Goal: Task Accomplishment & Management: Use online tool/utility

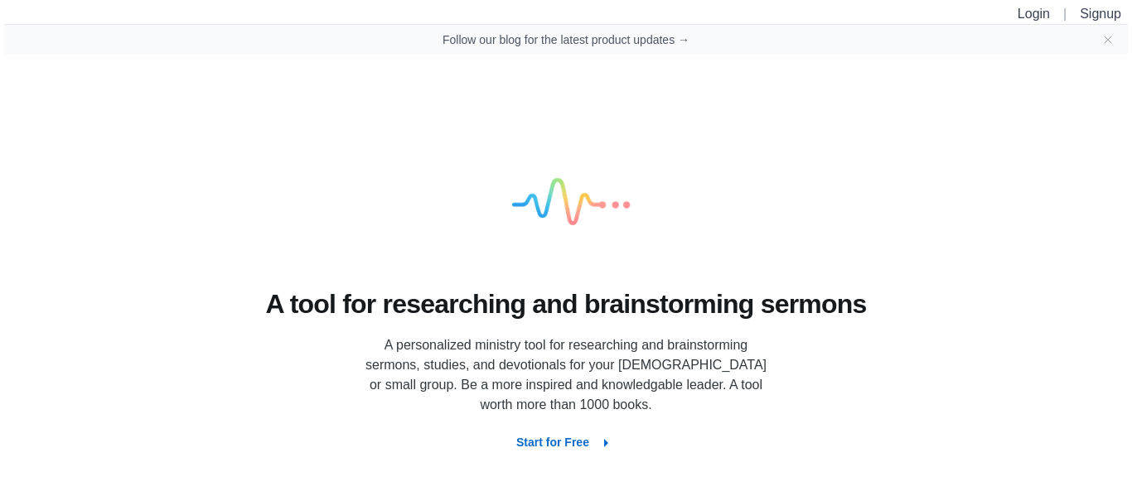
click at [604, 443] on icon "button" at bounding box center [606, 443] width 4 height 8
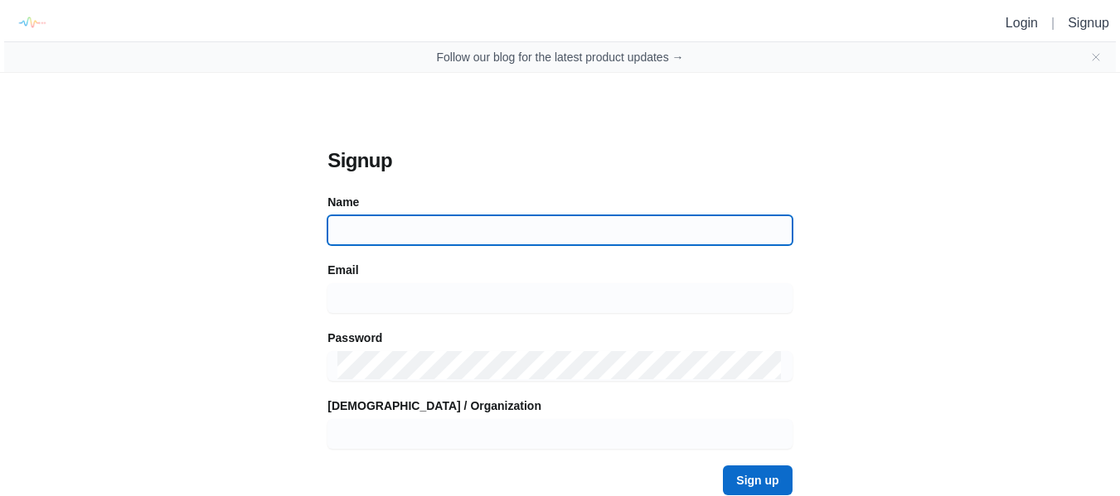
click at [442, 226] on input at bounding box center [559, 230] width 444 height 30
click at [405, 233] on input at bounding box center [559, 230] width 444 height 30
type input "d"
type input "erick barkley"
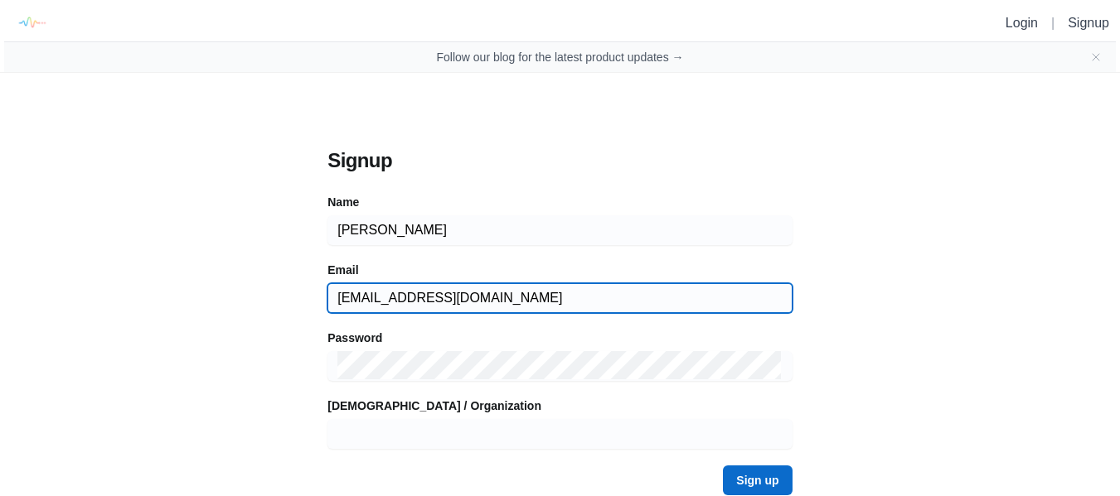
type input "erickabarkley@gmail.com"
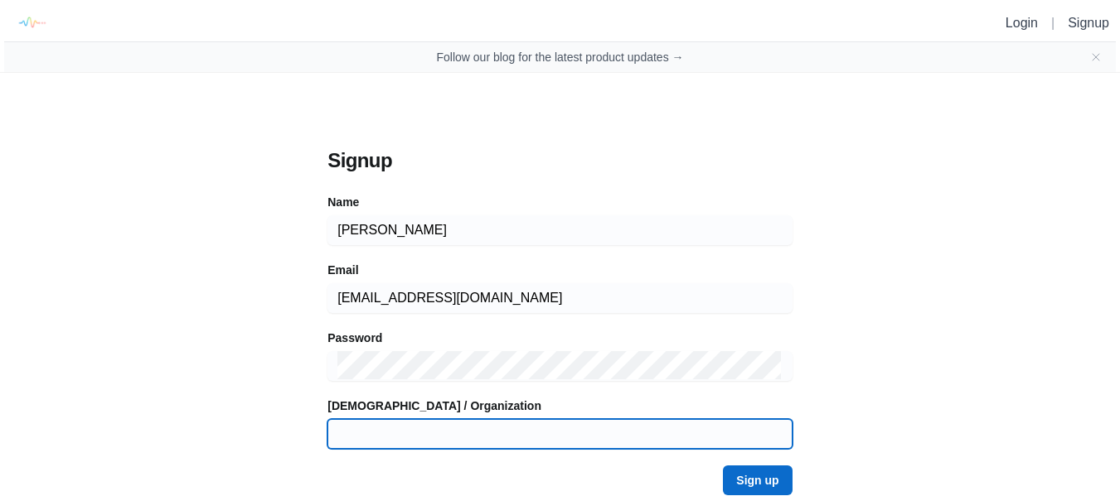
click at [434, 438] on input at bounding box center [559, 434] width 444 height 30
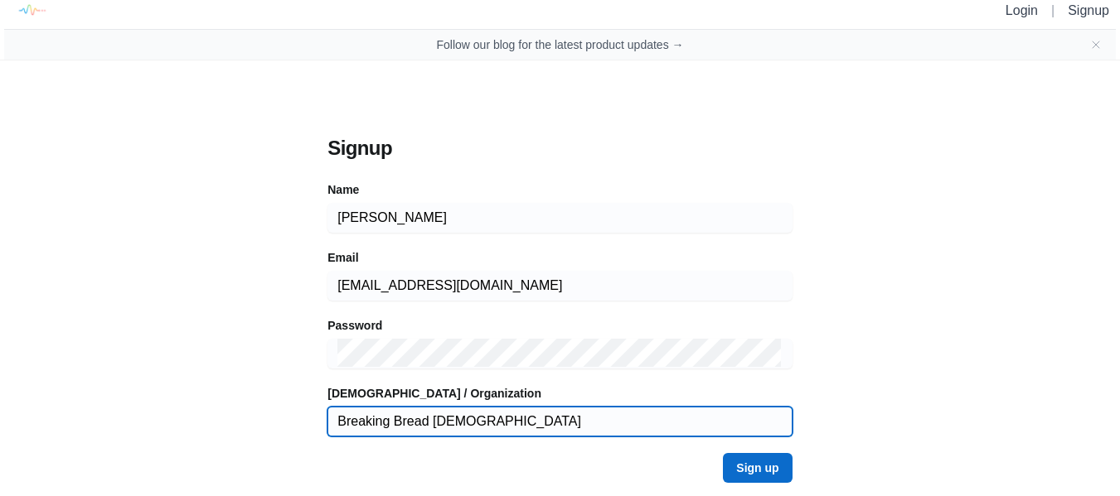
scroll to position [16, 0]
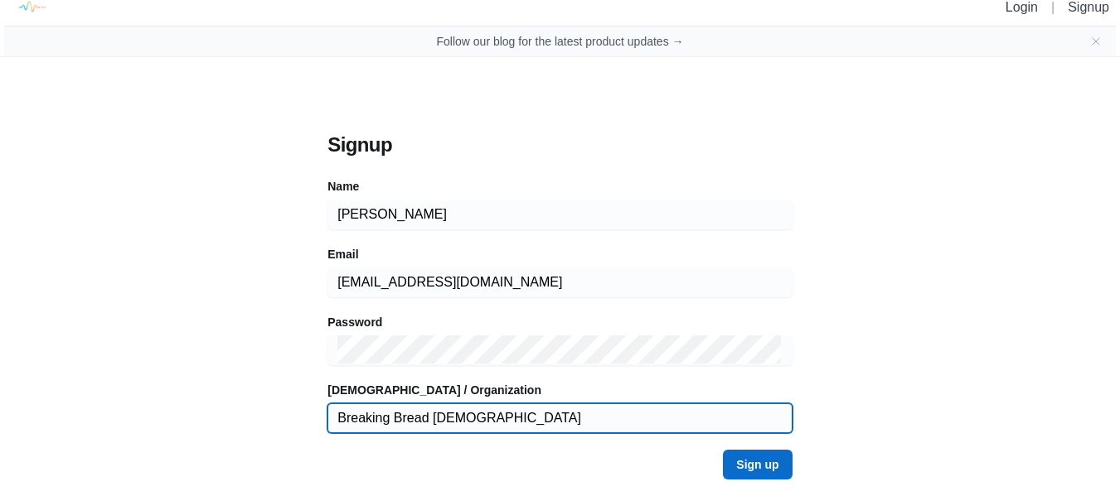
type input "Breaking Bread Apostolic Church"
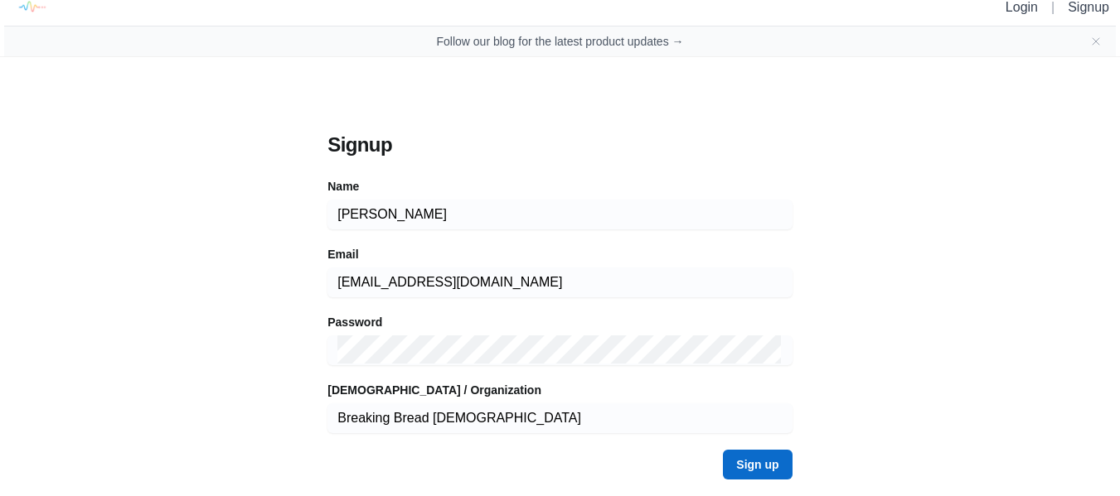
click at [745, 465] on button "Sign up" at bounding box center [757, 465] width 69 height 30
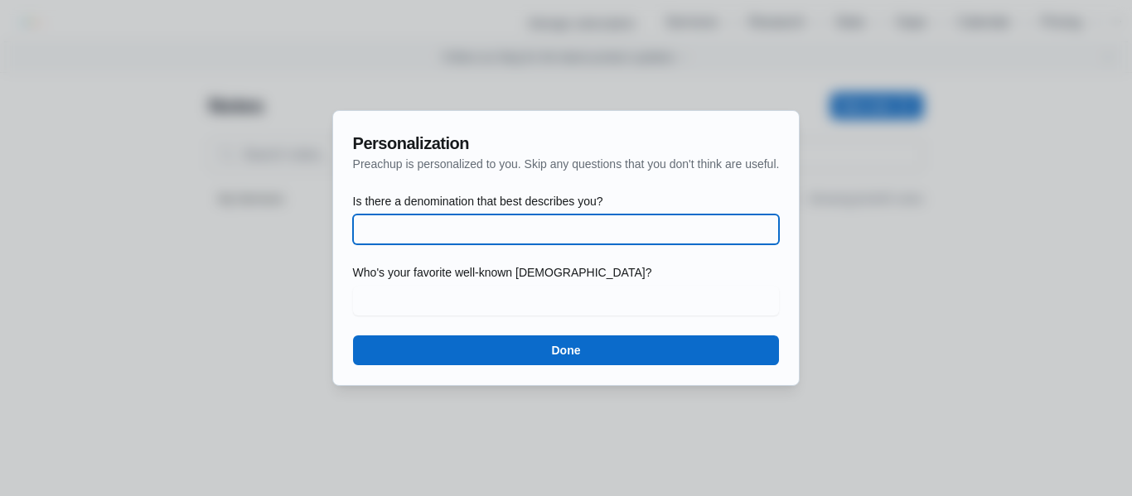
click at [543, 235] on input "Is there a denomination that best describes you?" at bounding box center [566, 230] width 407 height 30
type input "Apostolic"
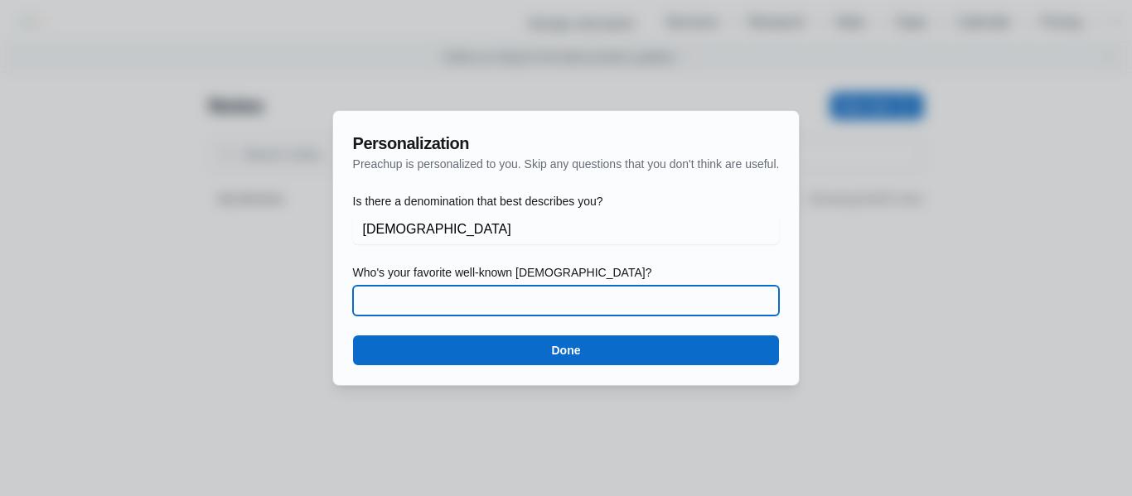
click at [528, 298] on input "Who's your favorite well-known preacher?" at bounding box center [566, 301] width 407 height 30
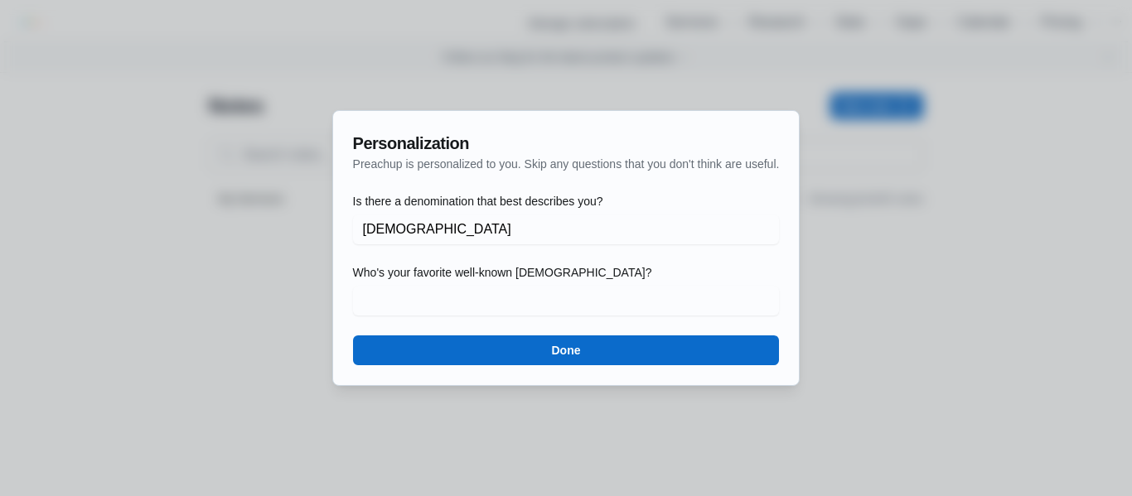
click at [571, 345] on button "Done" at bounding box center [566, 351] width 427 height 30
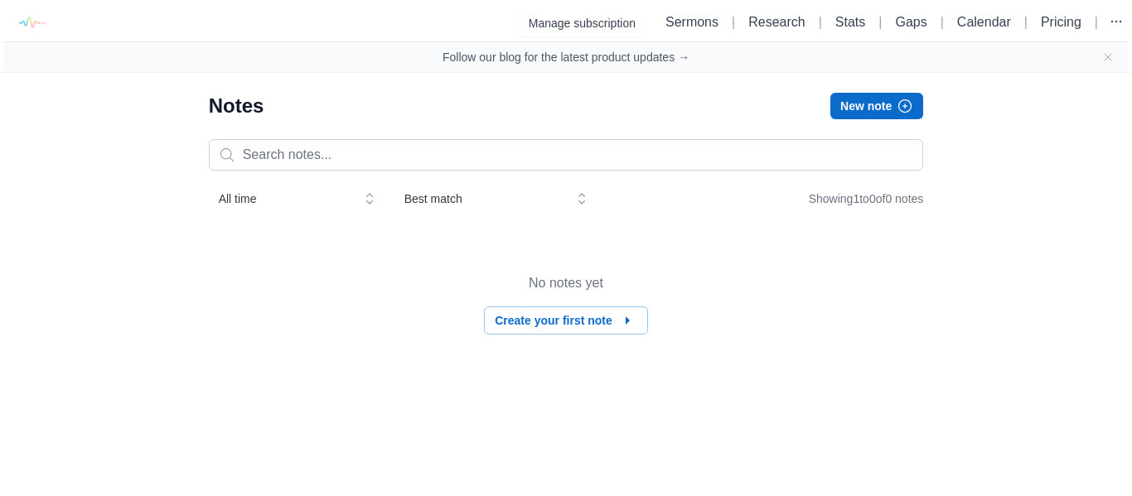
click at [862, 100] on button "New note" at bounding box center [876, 106] width 93 height 27
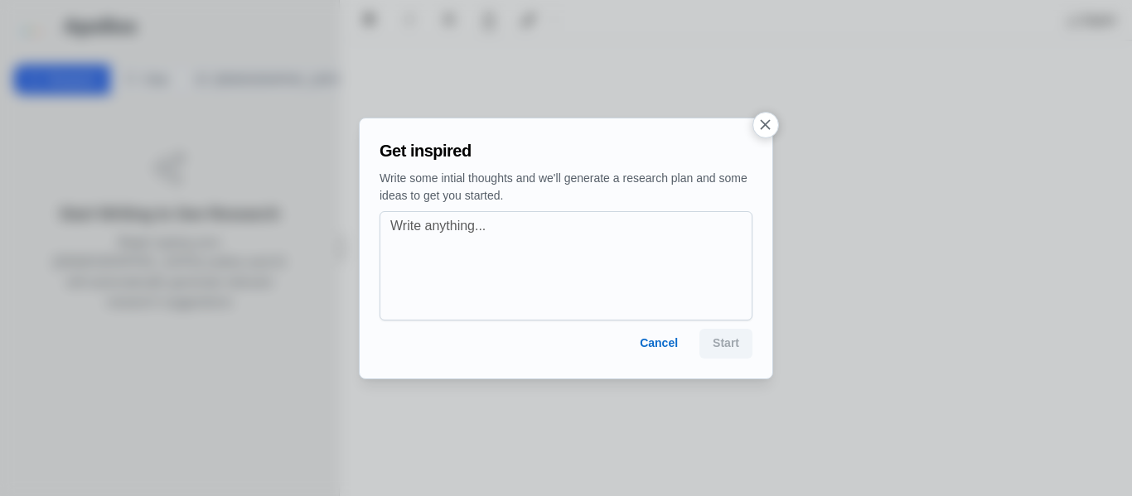
click at [761, 128] on icon "button" at bounding box center [765, 124] width 17 height 17
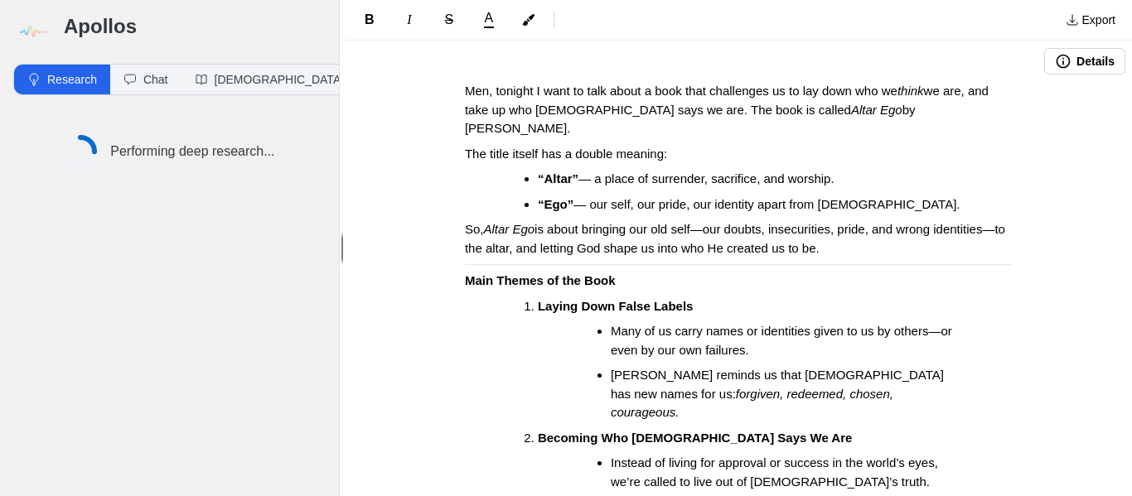
click at [530, 90] on span "Men, tonight I want to talk about a book that challenges us to lay down who we" at bounding box center [681, 91] width 433 height 14
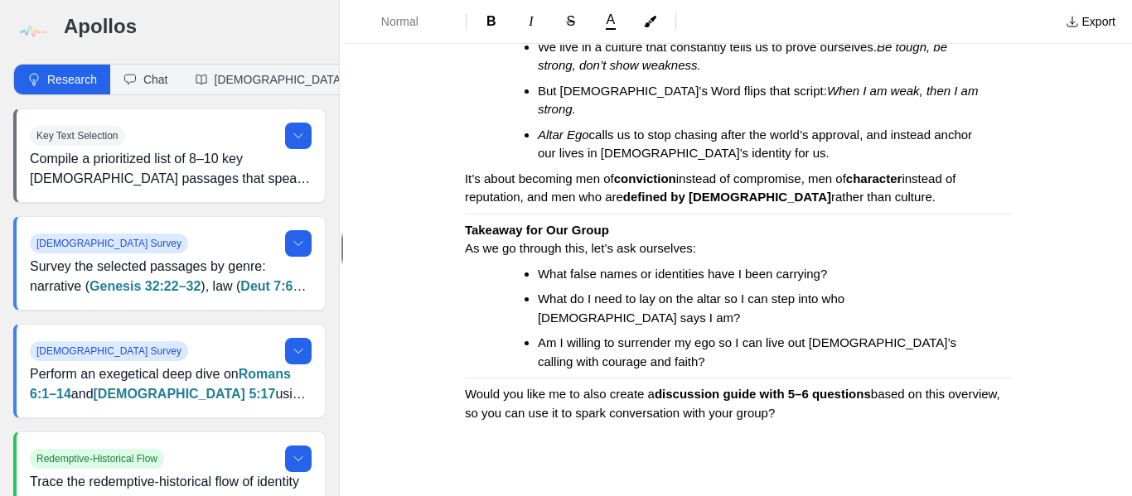
scroll to position [730, 0]
drag, startPoint x: 443, startPoint y: 314, endPoint x: 486, endPoint y: 316, distance: 42.3
click at [465, 386] on span "Would you like me to also create a" at bounding box center [560, 393] width 190 height 14
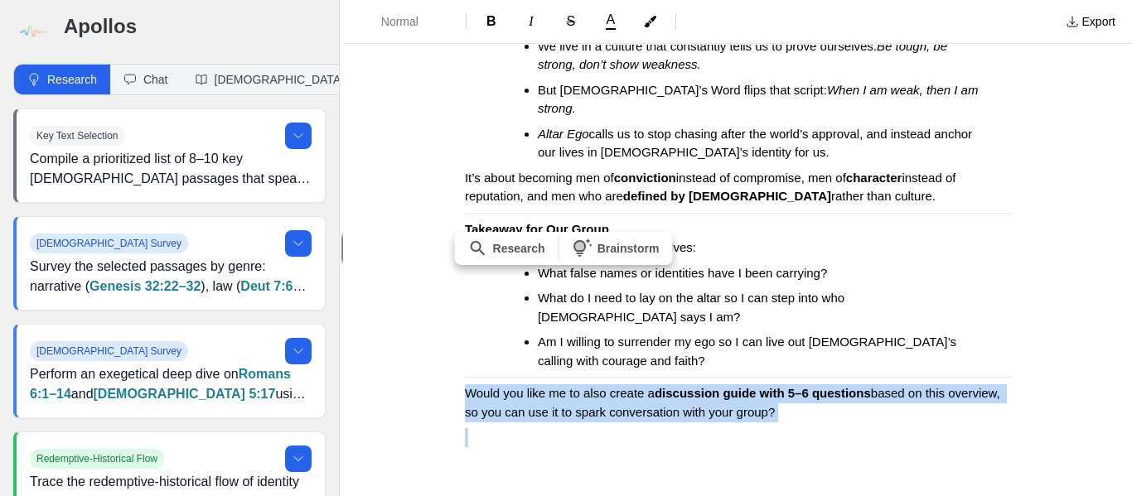
drag, startPoint x: 460, startPoint y: 317, endPoint x: 776, endPoint y: 342, distance: 317.5
click at [776, 385] on p "Would you like me to also create a discussion guide with 5–6 questions based on…" at bounding box center [738, 403] width 547 height 37
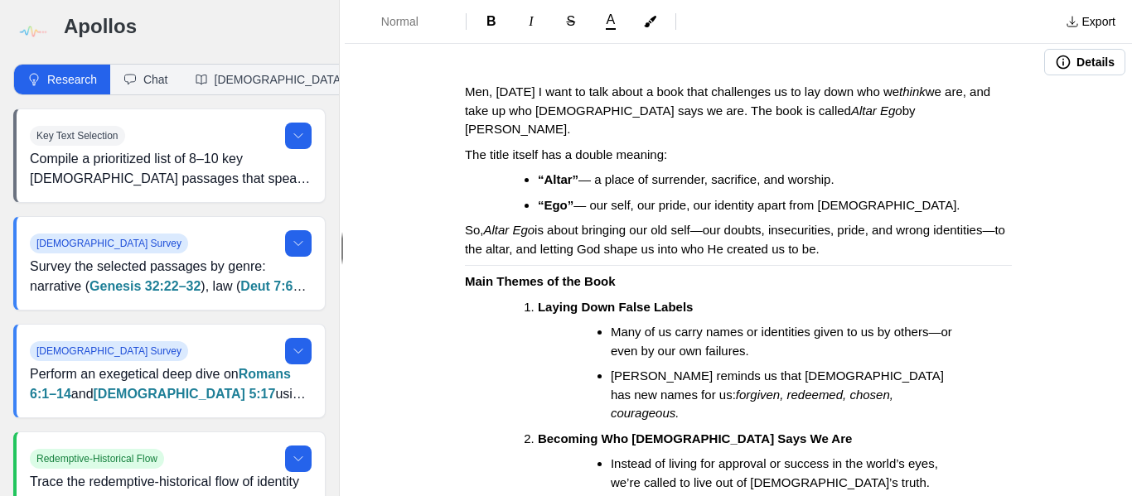
scroll to position [0, 0]
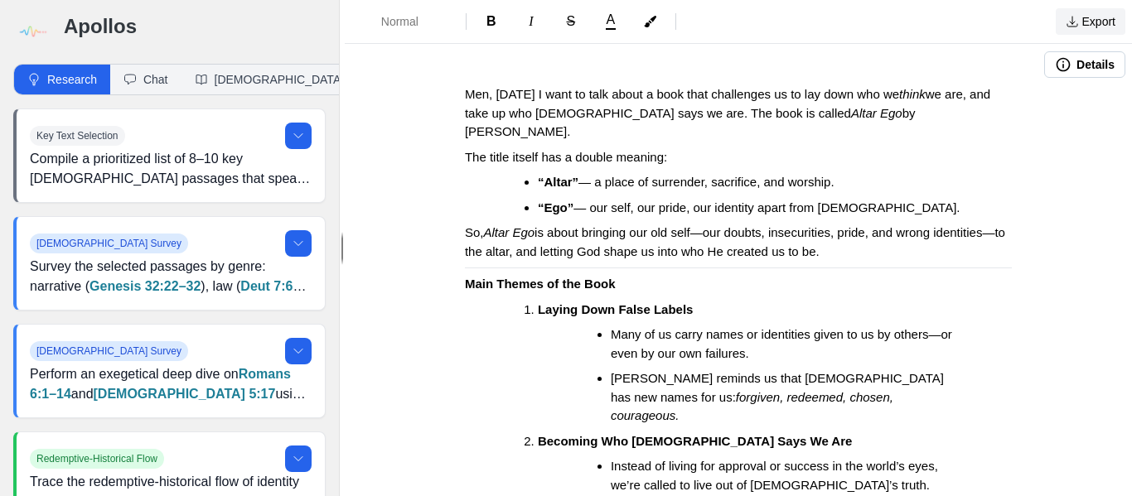
click at [1107, 21] on button "Export" at bounding box center [1091, 21] width 70 height 27
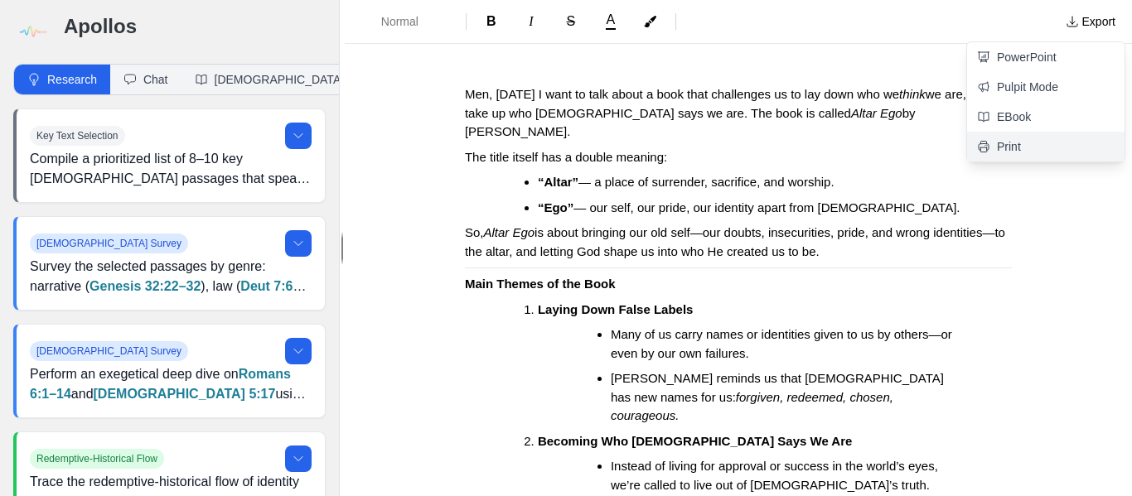
click at [1041, 152] on link "Print" at bounding box center [1045, 147] width 157 height 30
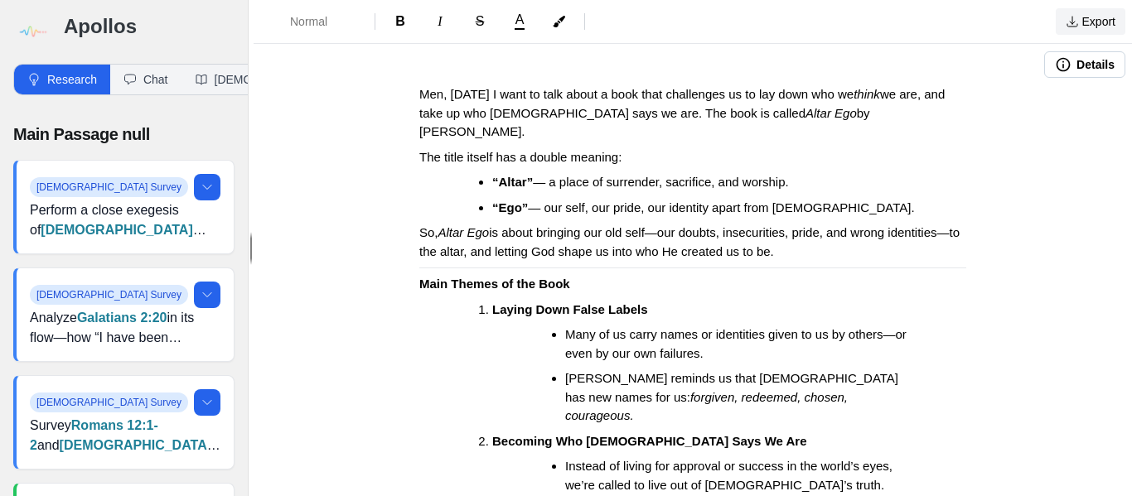
click at [1084, 16] on button "Export" at bounding box center [1091, 21] width 70 height 27
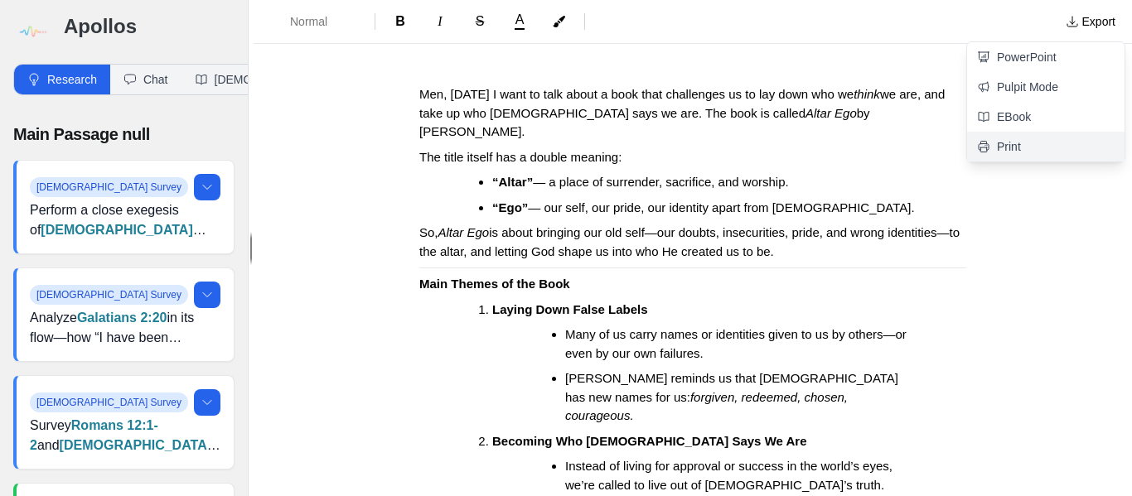
click at [1025, 146] on link "Print" at bounding box center [1045, 147] width 157 height 30
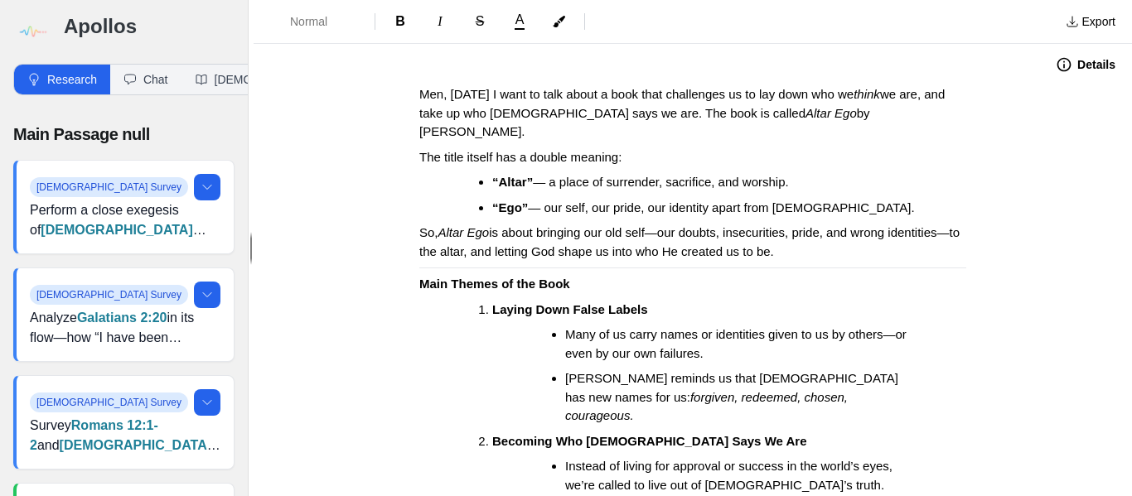
click at [17, 31] on img at bounding box center [31, 31] width 37 height 37
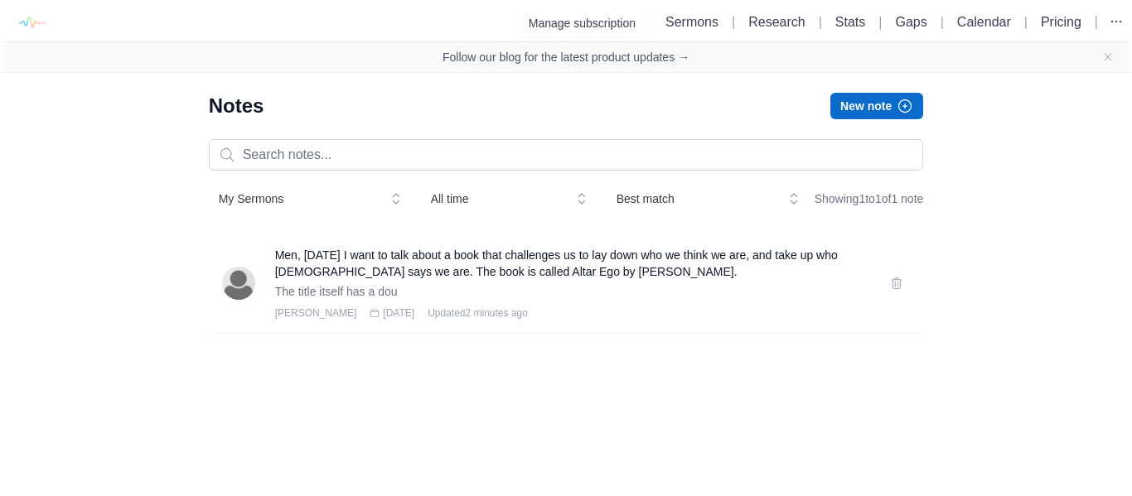
click at [866, 99] on button "New note" at bounding box center [876, 106] width 93 height 27
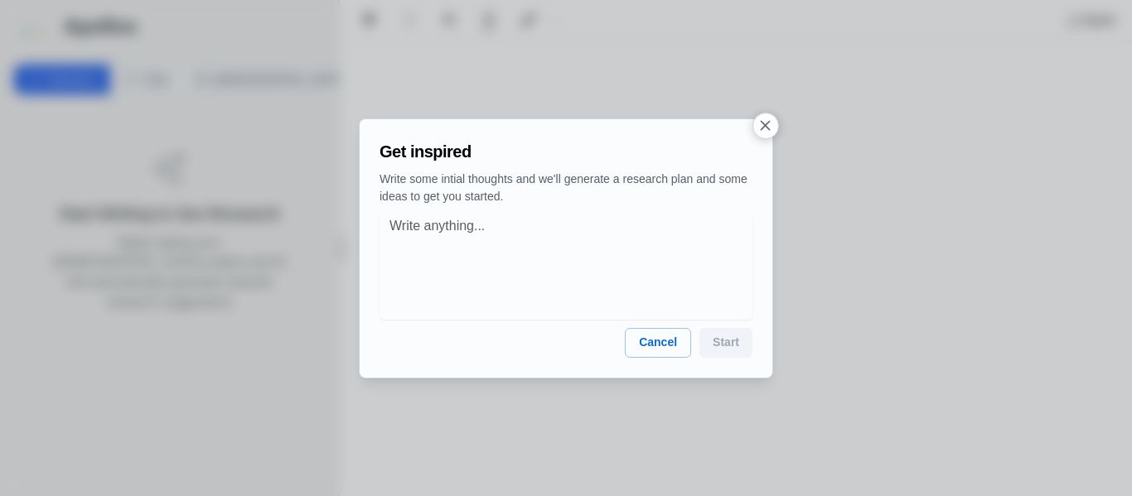
click at [760, 128] on icon "button" at bounding box center [765, 125] width 17 height 17
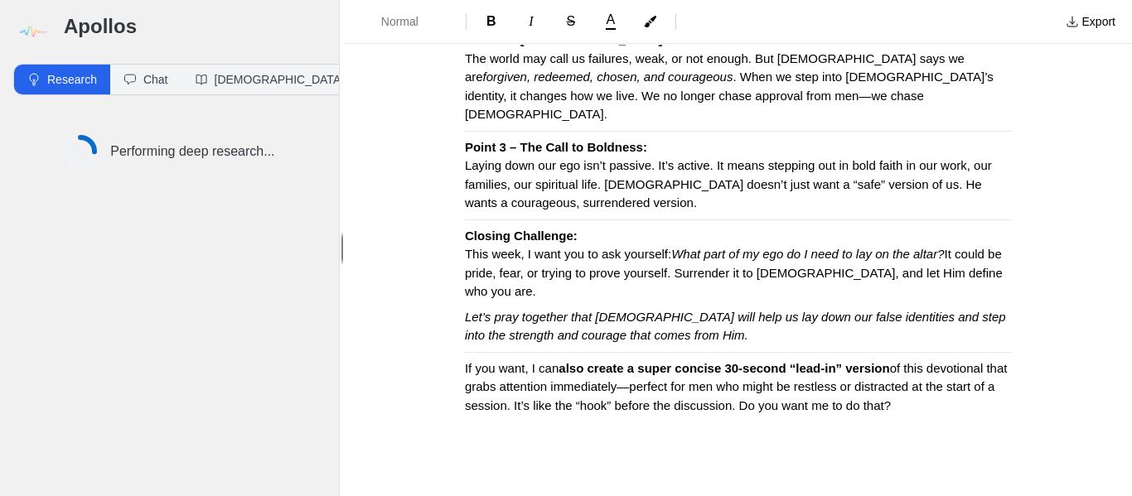
scroll to position [518, 0]
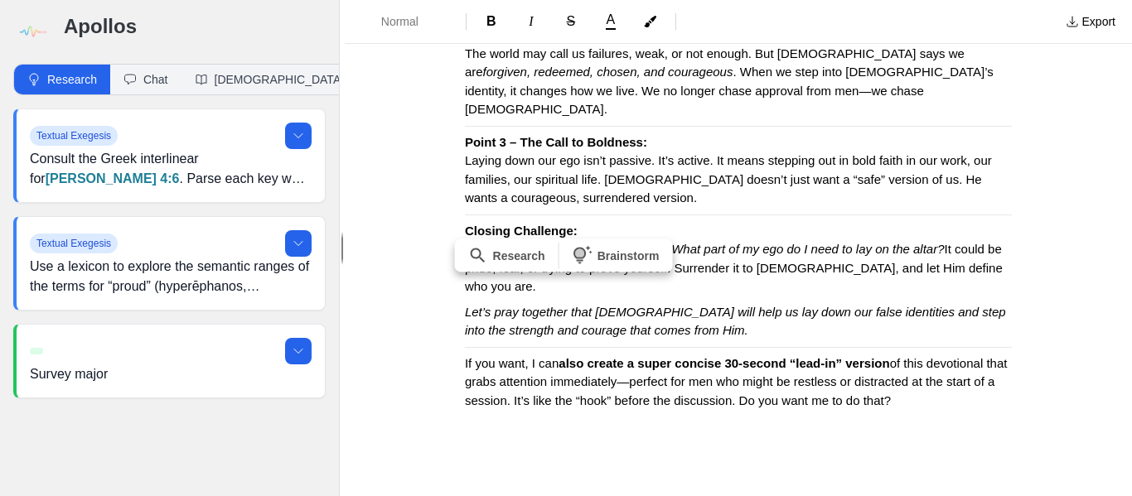
drag, startPoint x: 458, startPoint y: 327, endPoint x: 893, endPoint y: 360, distance: 436.3
click at [893, 360] on p "If you want, I can also create a super concise 30-second “lead-in” version of t…" at bounding box center [738, 383] width 547 height 56
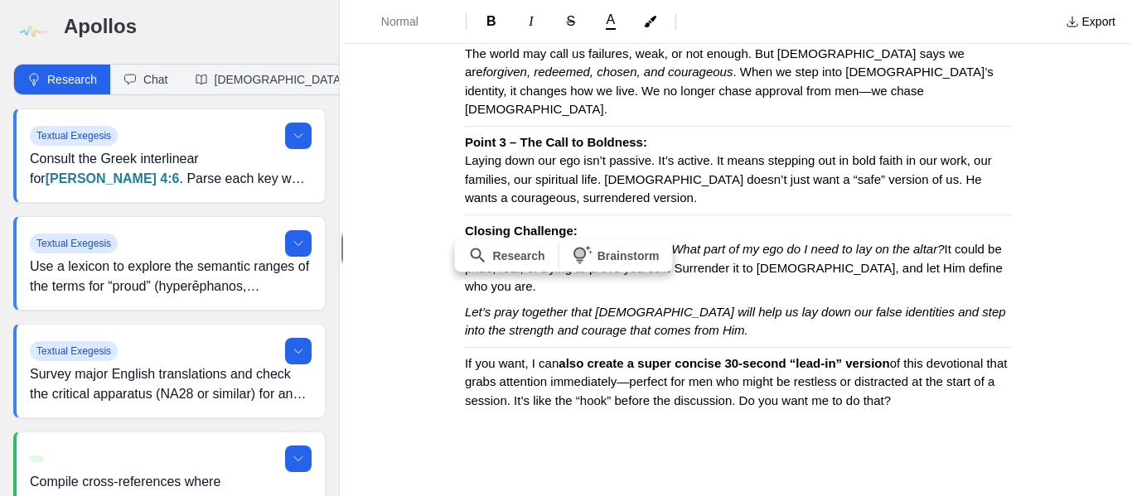
scroll to position [481, 0]
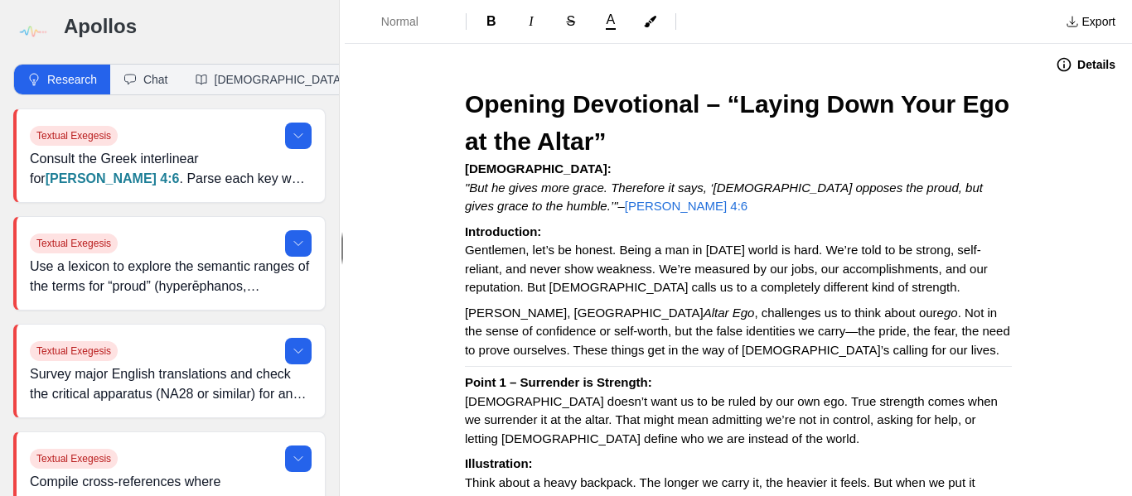
click at [35, 29] on img at bounding box center [31, 31] width 37 height 37
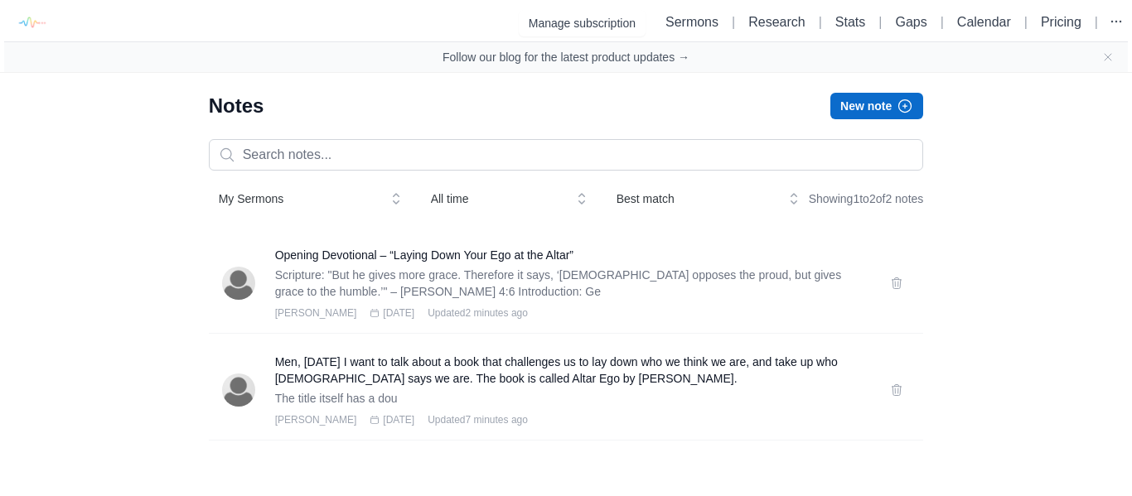
click at [852, 99] on button "New note" at bounding box center [876, 106] width 93 height 27
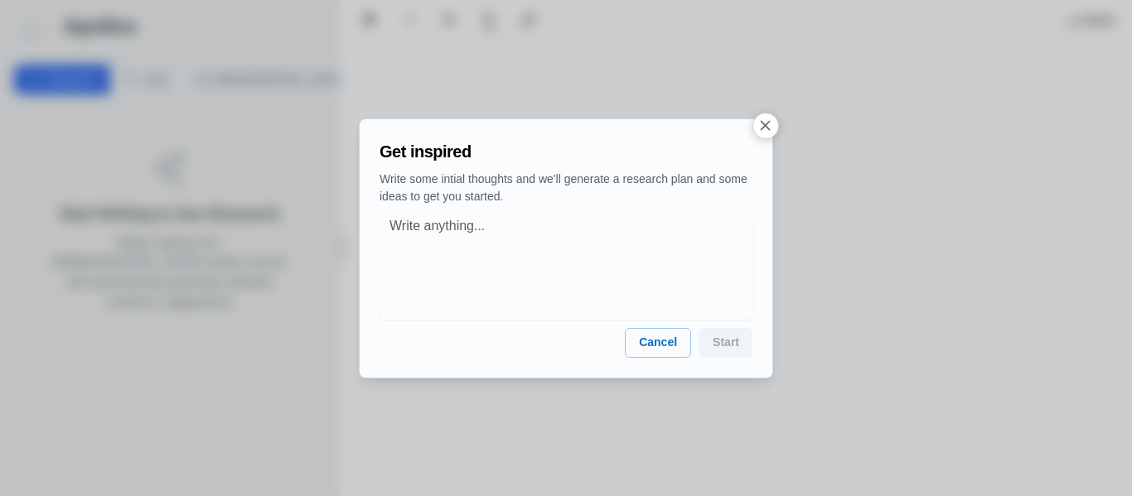
click at [759, 119] on icon "button" at bounding box center [765, 125] width 17 height 17
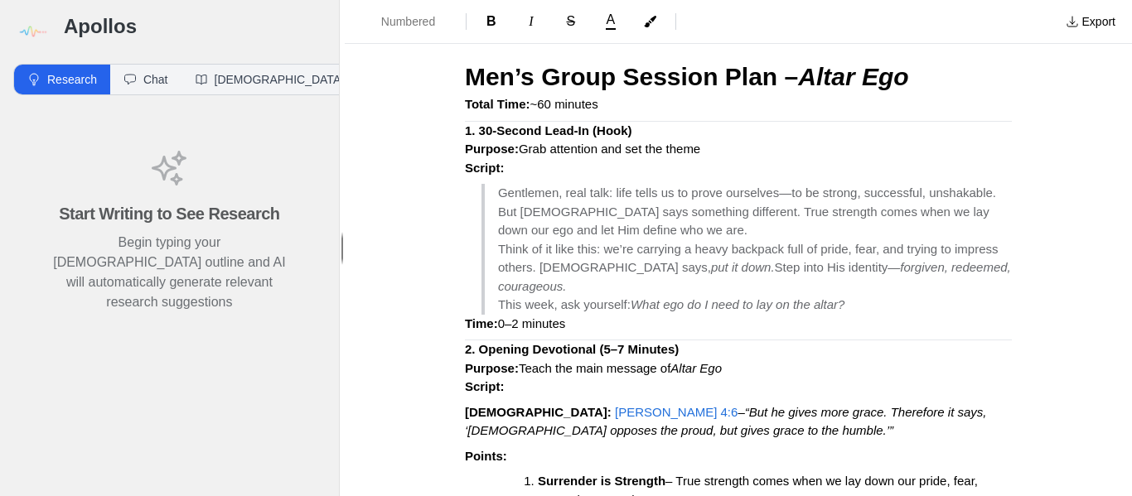
scroll to position [774, 0]
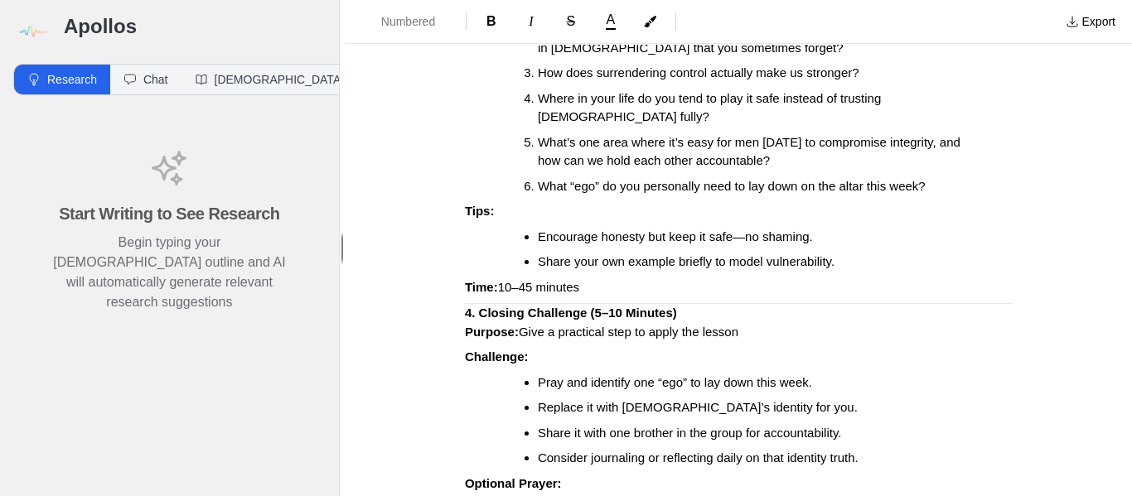
click at [539, 115] on ol "What labels—positive or negative—have you carried, and how have they affected y…" at bounding box center [745, 77] width 534 height 239
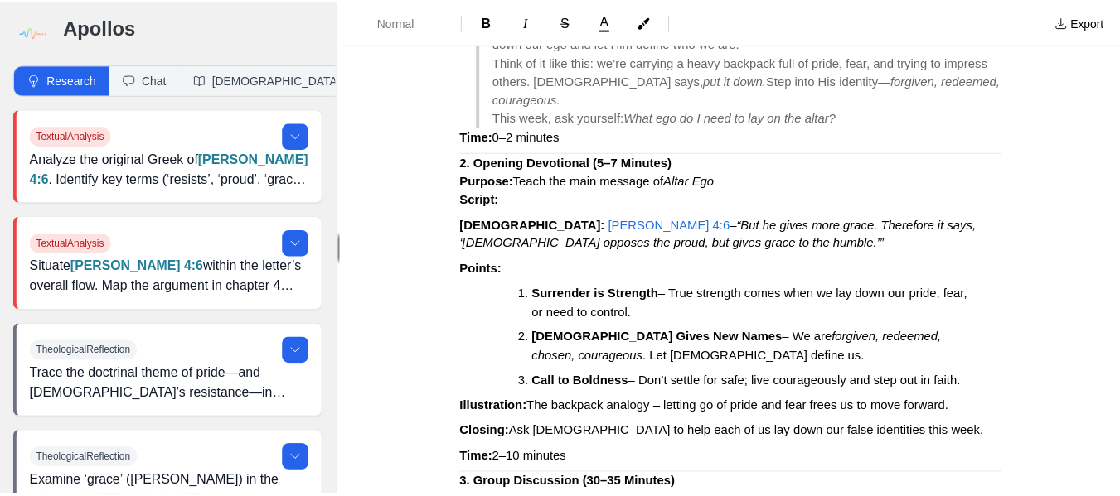
scroll to position [0, 0]
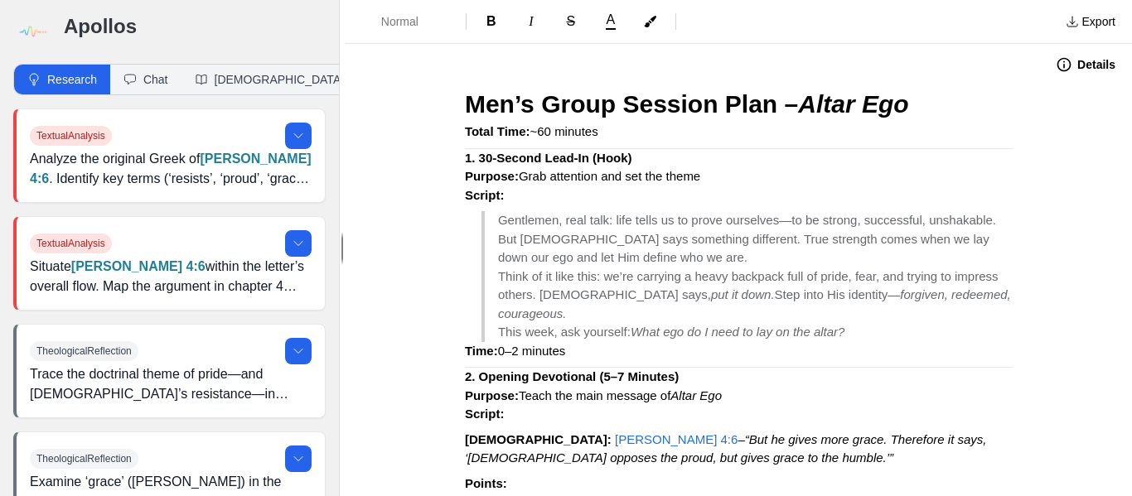
click at [37, 27] on img at bounding box center [31, 31] width 37 height 37
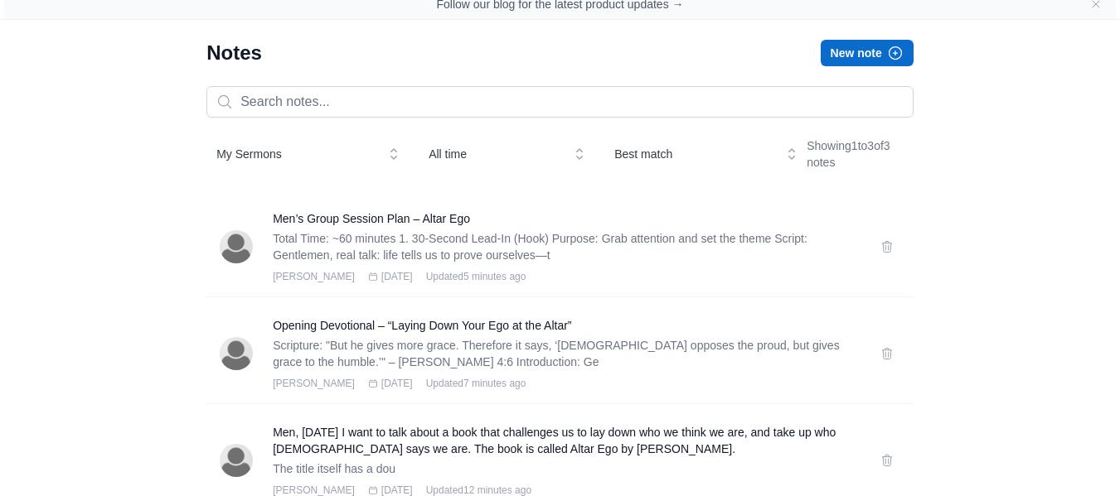
scroll to position [88, 0]
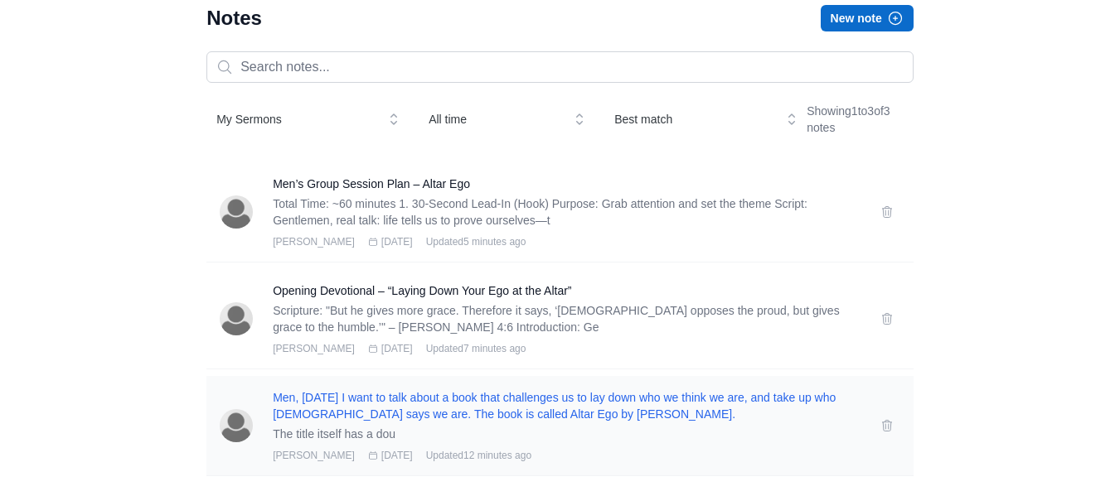
click at [322, 409] on h3 "Men, today I want to talk about a book that challenges us to lay down who we th…" at bounding box center [567, 405] width 588 height 33
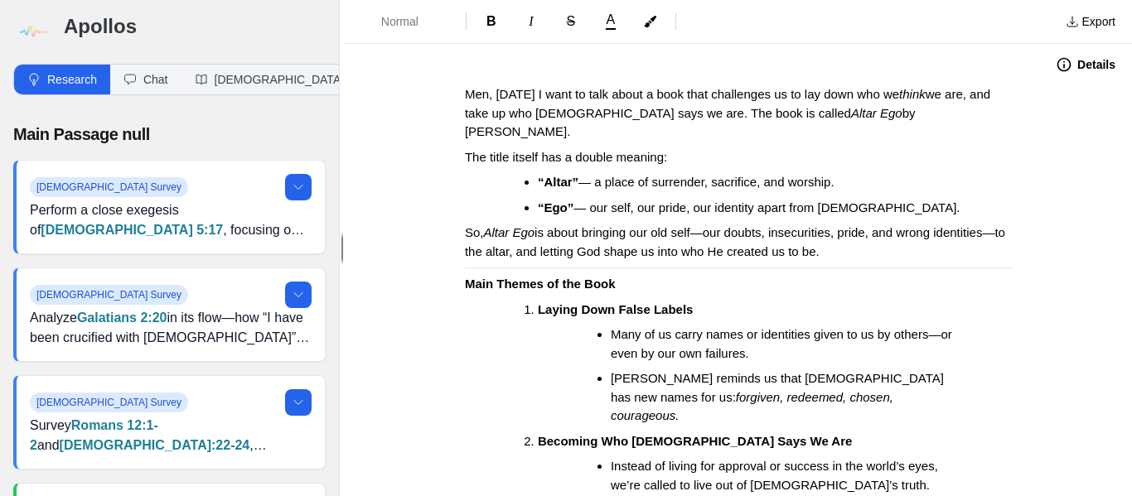
click at [23, 36] on img at bounding box center [31, 31] width 37 height 37
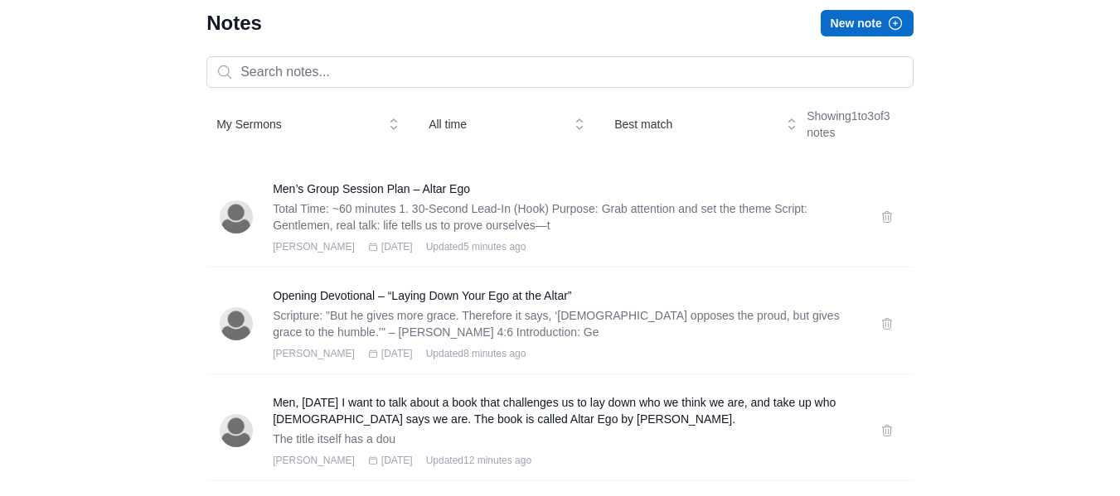
scroll to position [88, 0]
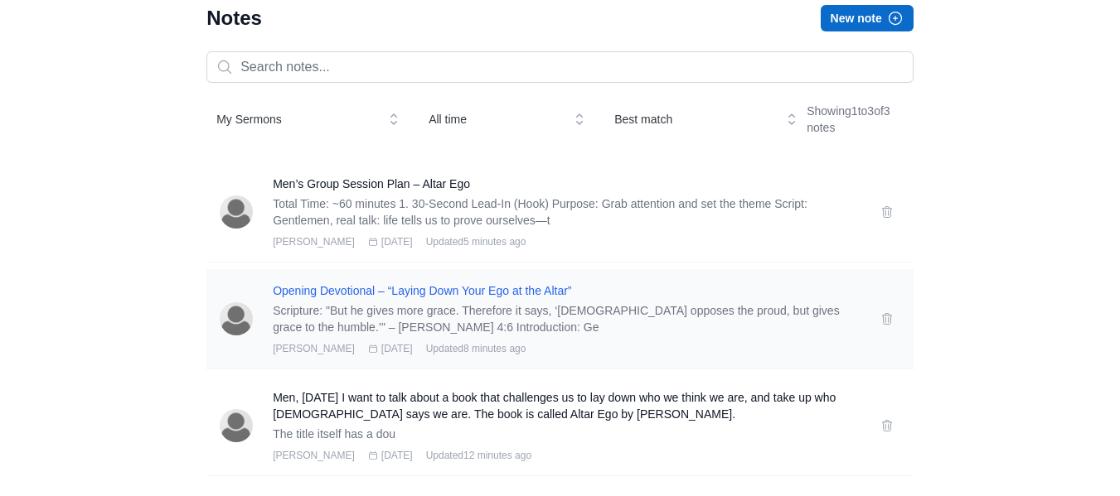
click at [331, 288] on h3 "Opening Devotional – “Laying Down Your Ego at the Altar”" at bounding box center [567, 291] width 588 height 17
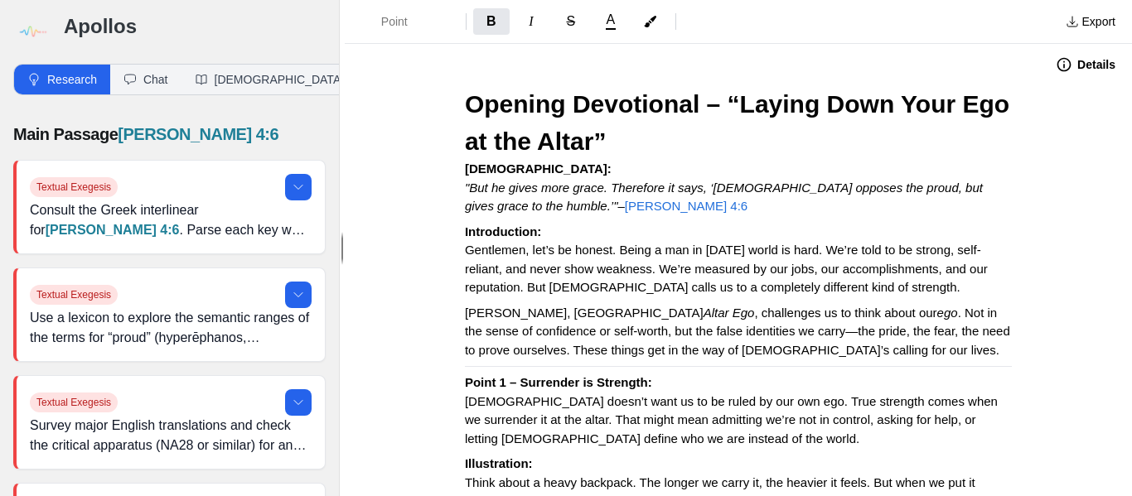
click at [34, 36] on img at bounding box center [31, 31] width 37 height 37
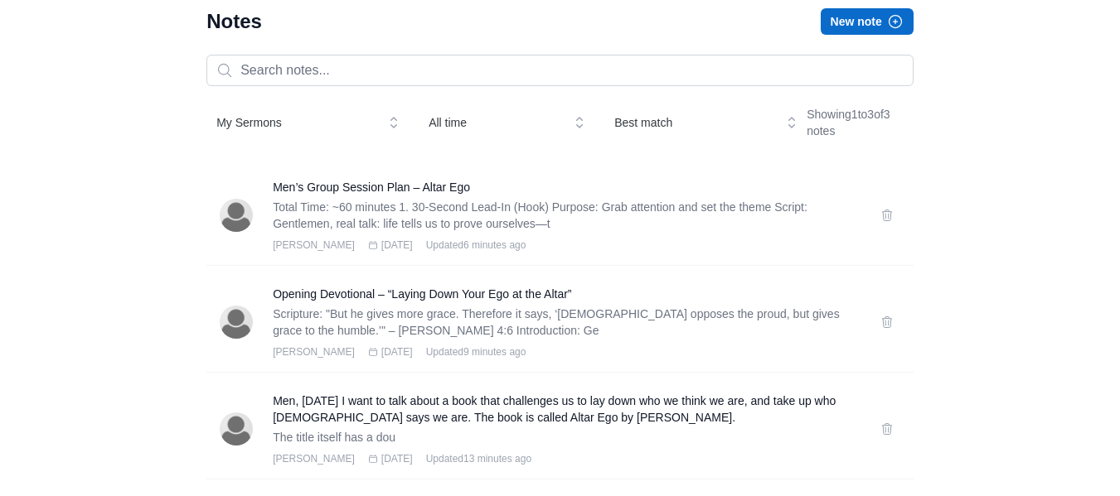
scroll to position [88, 0]
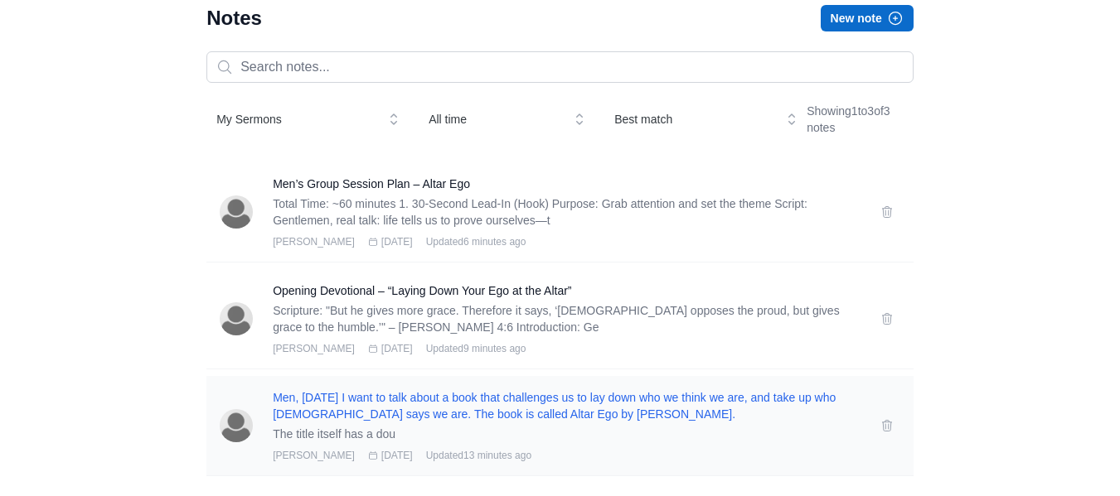
click at [300, 401] on h3 "Men, today I want to talk about a book that challenges us to lay down who we th…" at bounding box center [567, 405] width 588 height 33
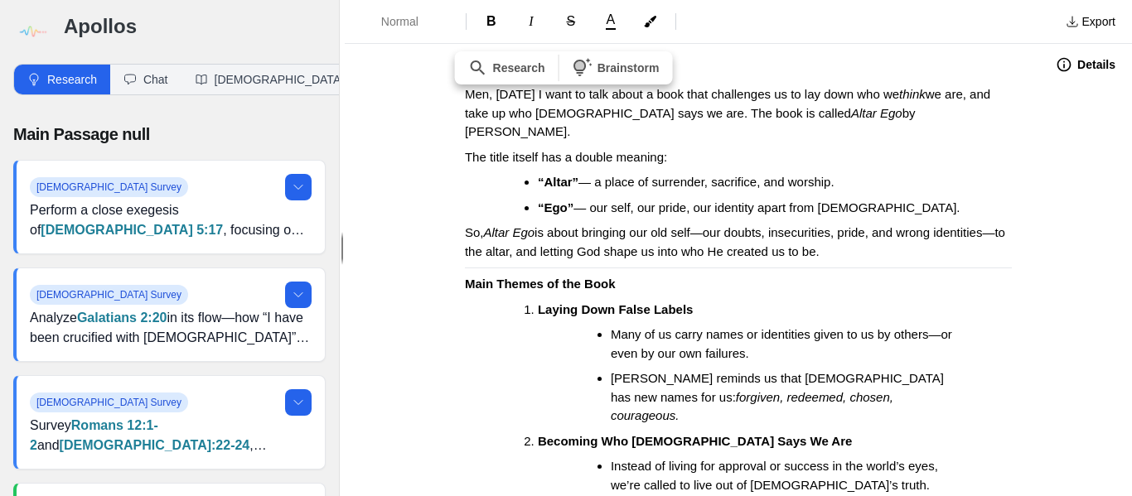
drag, startPoint x: 457, startPoint y: 135, endPoint x: 830, endPoint y: 229, distance: 384.5
copy div "The title itself has a double meaning: “Altar” — a place of surrender, sacrific…"
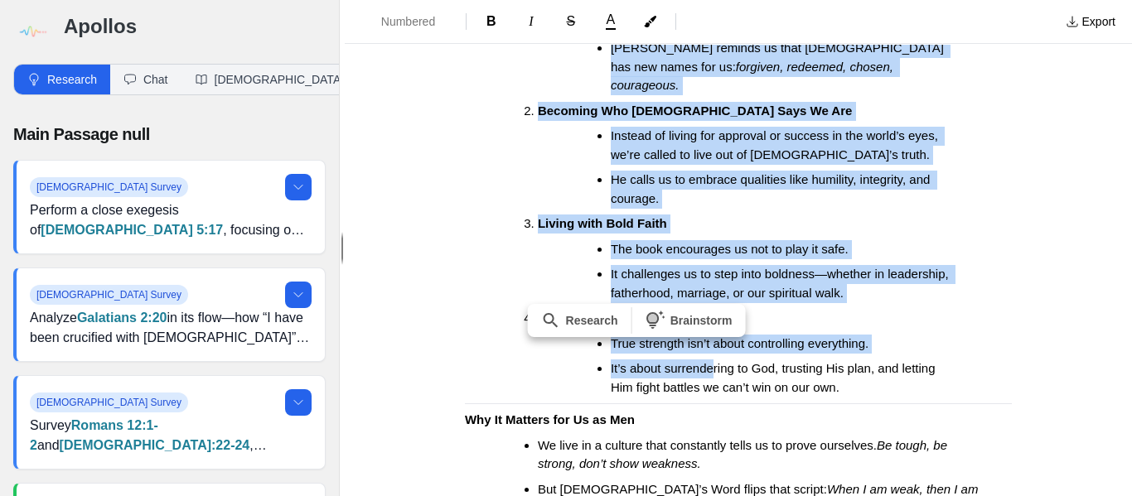
scroll to position [331, 0]
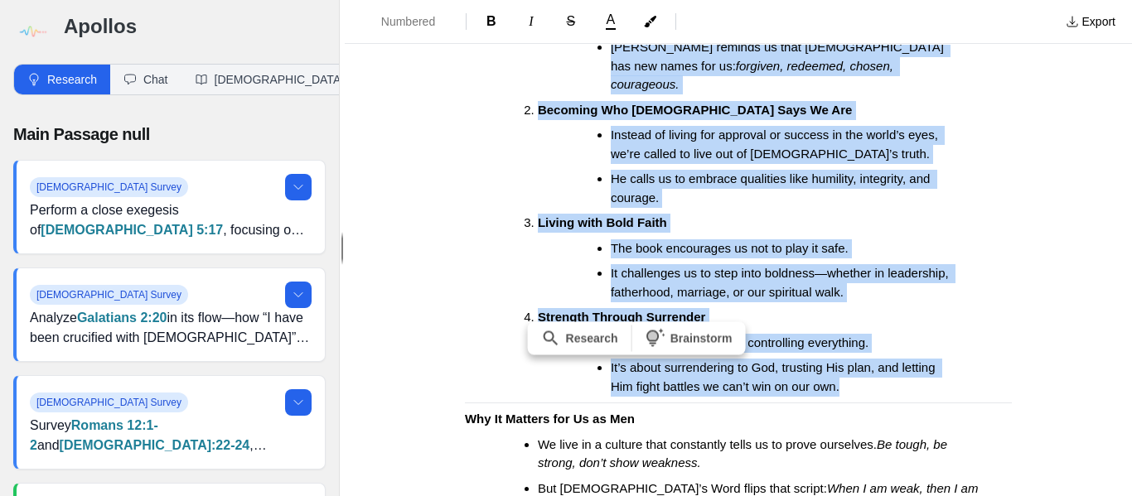
drag, startPoint x: 517, startPoint y: 123, endPoint x: 842, endPoint y: 351, distance: 396.8
click at [842, 351] on ol "Laying Down False Labels Many of us carry names or identities given to us by ot…" at bounding box center [745, 183] width 534 height 428
copy ol "Laying Down False Labels Many of us carry names or identities given to us by ot…"
click at [463, 200] on div "Men, today I want to talk about a book that challenges us to lay down who we th…" at bounding box center [738, 340] width 663 height 1173
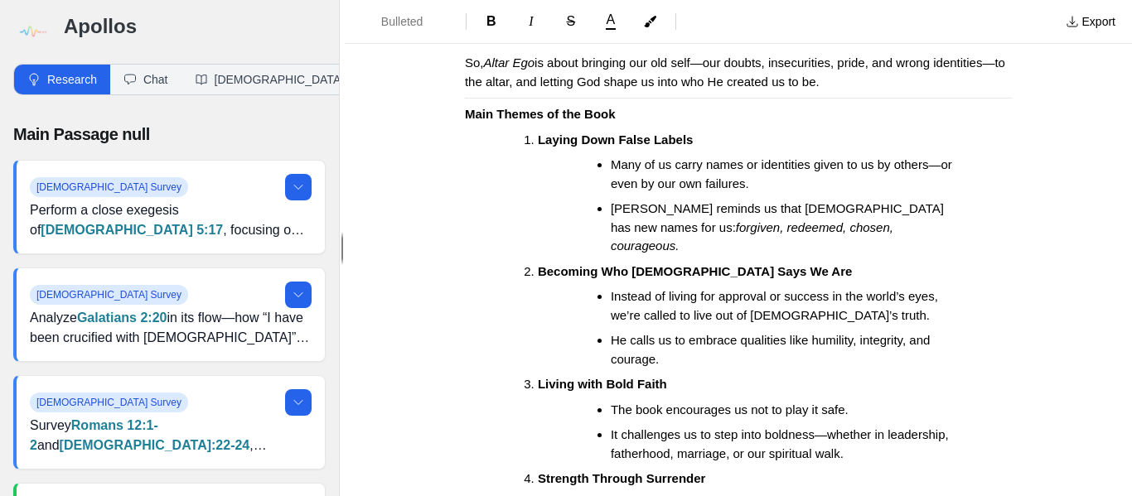
scroll to position [166, 0]
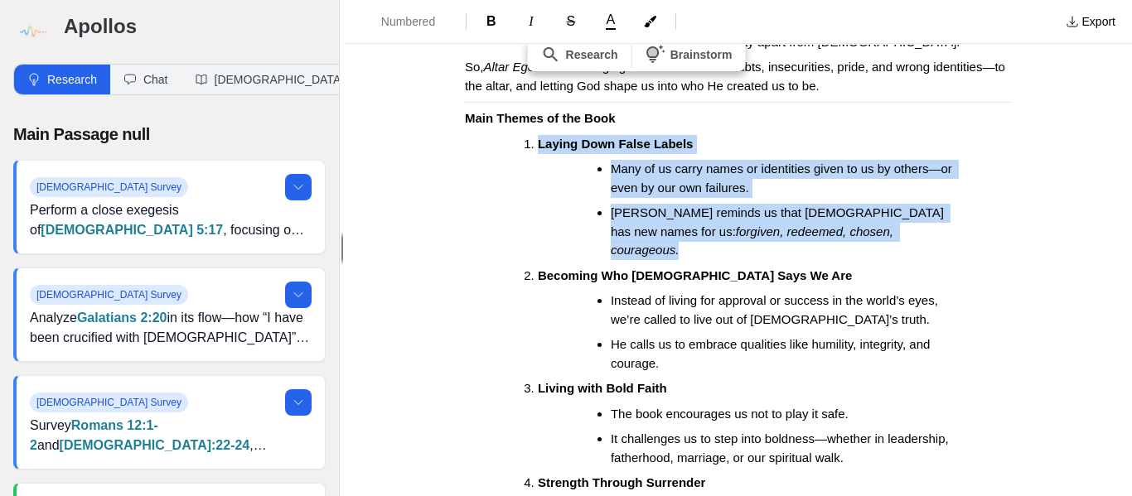
drag, startPoint x: 532, startPoint y: 122, endPoint x: 788, endPoint y: 206, distance: 269.7
click at [788, 206] on ol "Laying Down False Labels Many of us carry names or identities given to us by ot…" at bounding box center [745, 349] width 534 height 428
copy ol "Laying Down False Labels Many of us carry names or identities given to us by ot…"
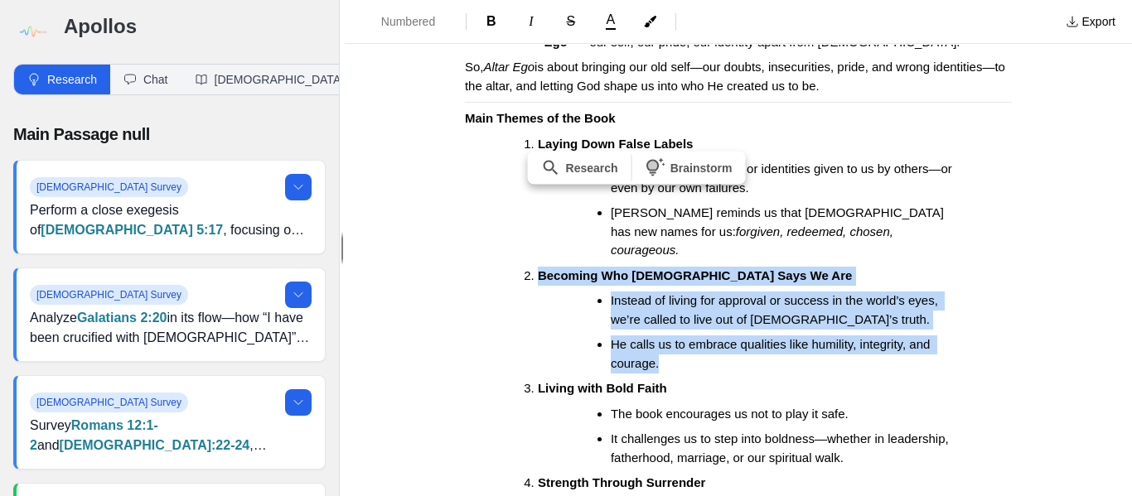
drag, startPoint x: 531, startPoint y: 236, endPoint x: 767, endPoint y: 318, distance: 249.2
click at [767, 318] on ol "Laying Down False Labels Many of us carry names or identities given to us by ot…" at bounding box center [745, 349] width 534 height 428
copy ol "Becoming Who God Says We Are Instead of living for approval or success in the w…"
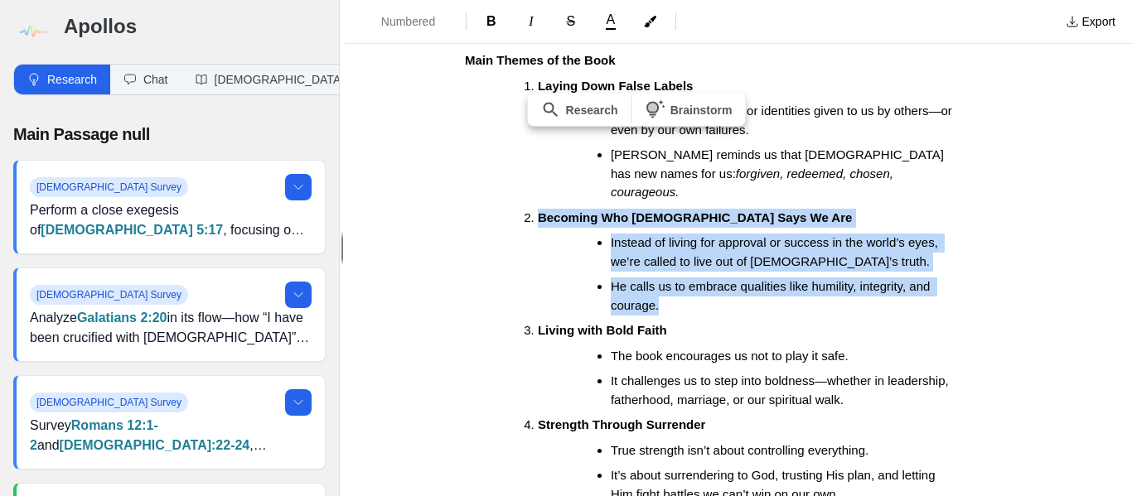
scroll to position [331, 0]
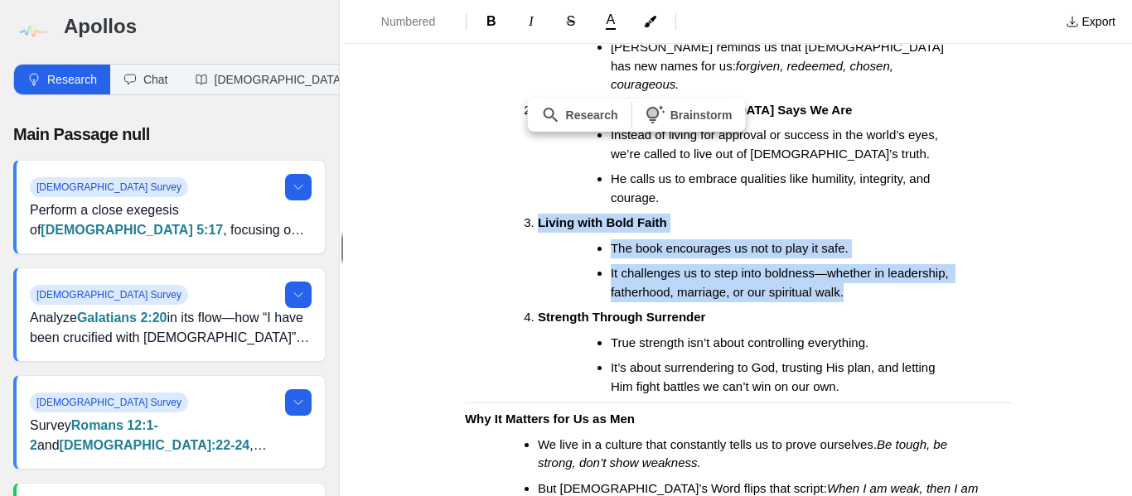
drag, startPoint x: 530, startPoint y: 186, endPoint x: 867, endPoint y: 258, distance: 344.9
click at [867, 258] on ol "Laying Down False Labels Many of us carry names or identities given to us by ot…" at bounding box center [745, 183] width 534 height 428
copy ol "Living with Bold Faith The book encourages us not to play it safe. It challenge…"
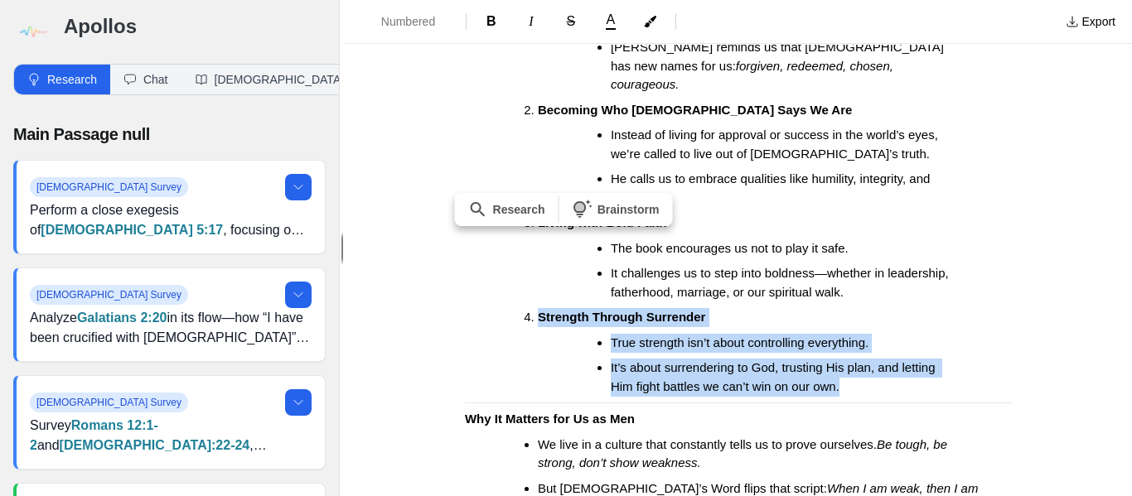
drag, startPoint x: 531, startPoint y: 278, endPoint x: 862, endPoint y: 361, distance: 341.1
click at [862, 361] on div "Men, today I want to talk about a book that challenges us to lay down who we th…" at bounding box center [738, 340] width 663 height 1173
copy ol "Strength Through Surrender True strength isn’t about controlling everything. It…"
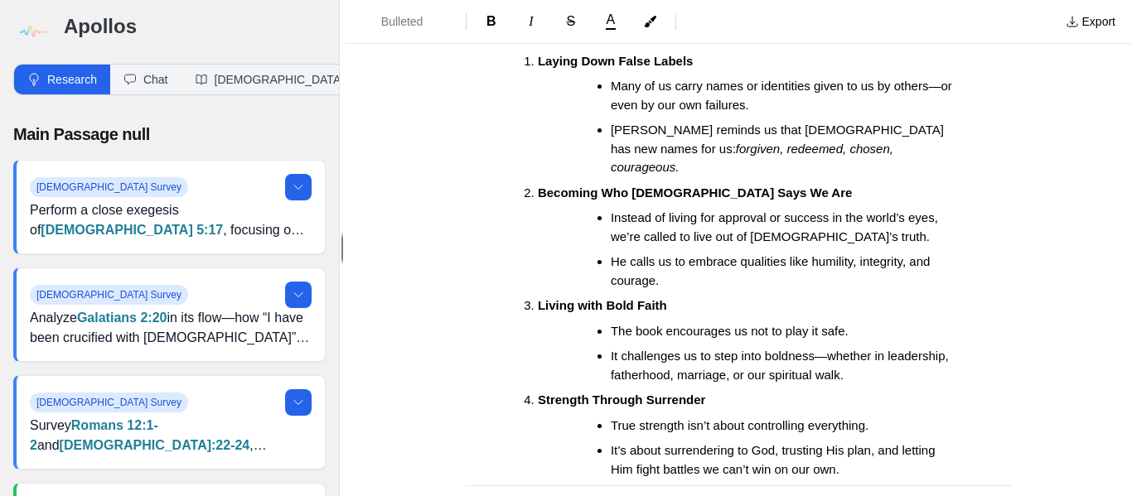
click at [470, 227] on div "Men, today I want to talk about a book that challenges us to lay down who we th…" at bounding box center [738, 423] width 663 height 1173
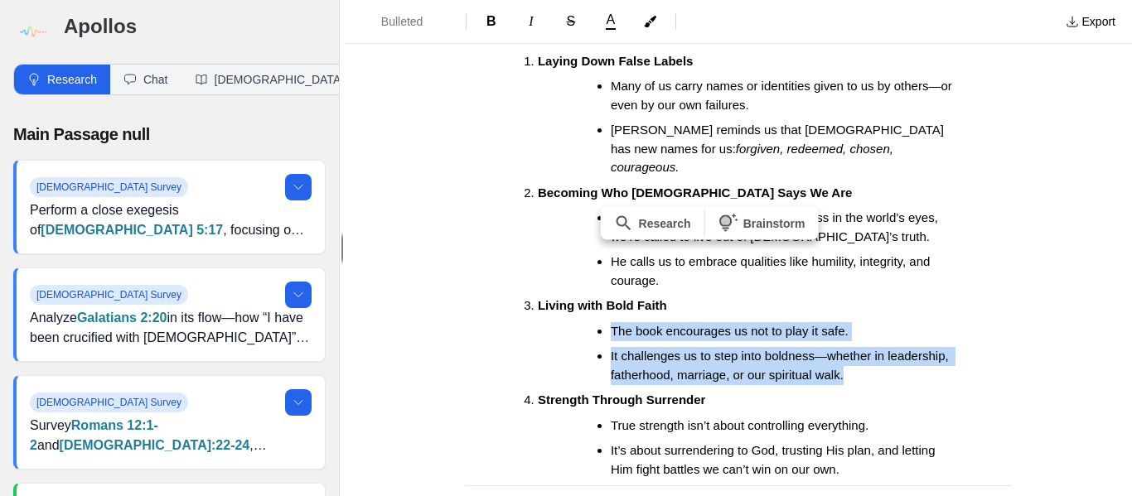
drag, startPoint x: 601, startPoint y: 293, endPoint x: 830, endPoint y: 332, distance: 232.8
click at [861, 337] on ul "The book encourages us not to play it safe. It challenges us to step into boldn…" at bounding box center [768, 353] width 434 height 63
copy ul "The book encourages us not to play it safe. It challenges us to step into boldn…"
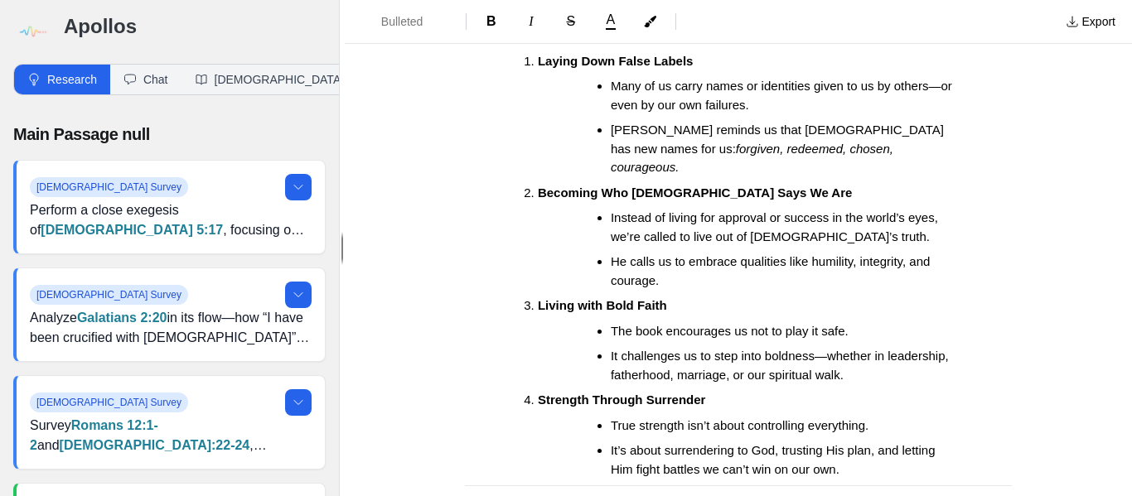
click at [487, 201] on ol "Laying Down False Labels Many of us carry names or identities given to us by ot…" at bounding box center [745, 266] width 534 height 428
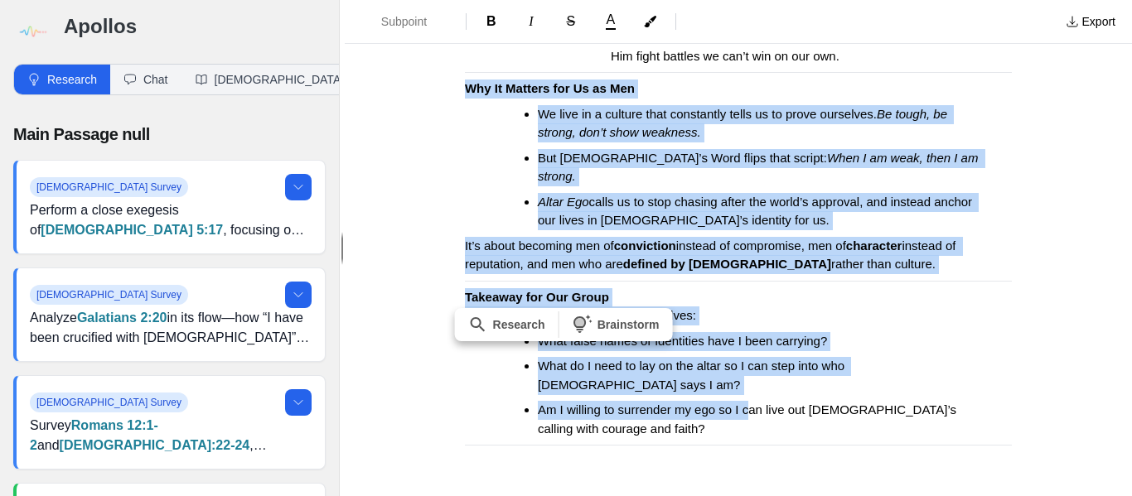
scroll to position [663, 0]
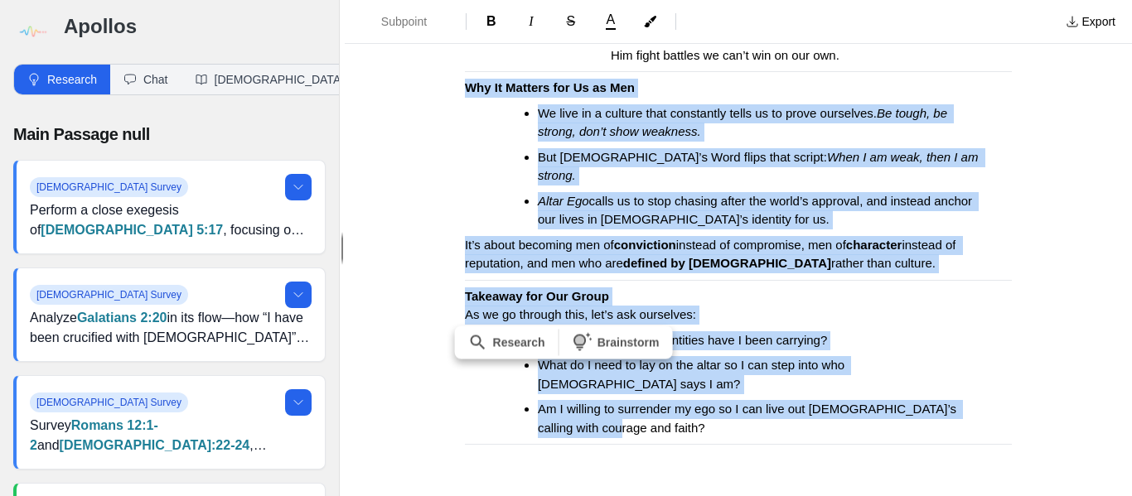
drag, startPoint x: 459, startPoint y: 128, endPoint x: 834, endPoint y: 354, distance: 437.2
click at [834, 354] on div "Men, today I want to talk about a book that challenges us to lay down who we th…" at bounding box center [738, 8] width 663 height 1173
copy div "Why It Matters for Us as Men We live in a culture that constantly tells us to p…"
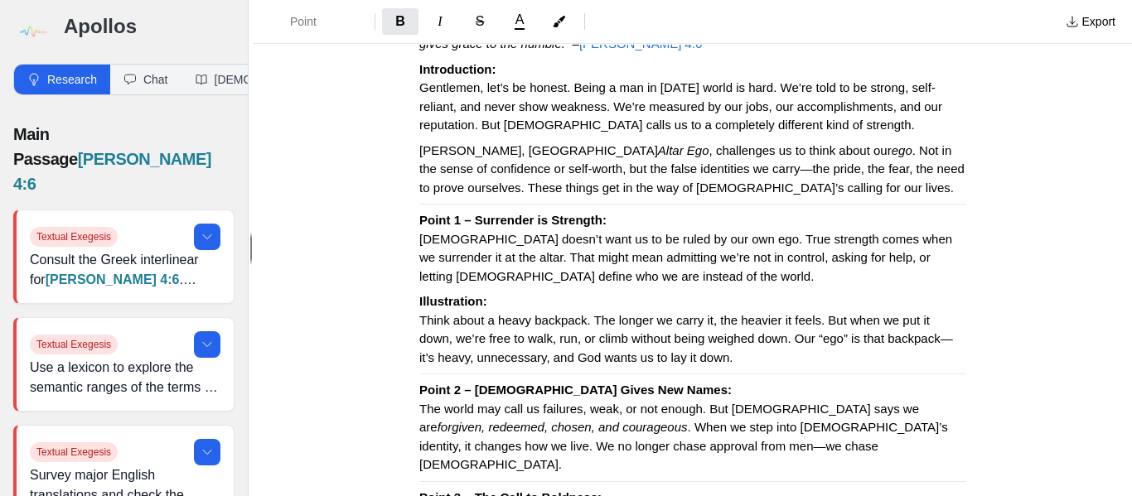
scroll to position [166, 0]
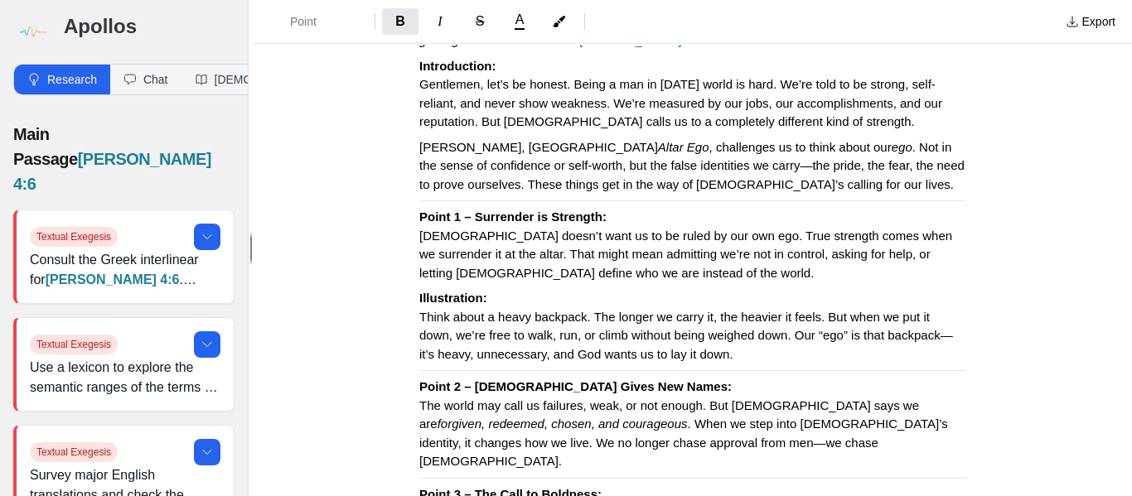
click at [755, 187] on p "[PERSON_NAME], in Altar Ego , challenges us to think about our ego . Not in the…" at bounding box center [692, 166] width 547 height 56
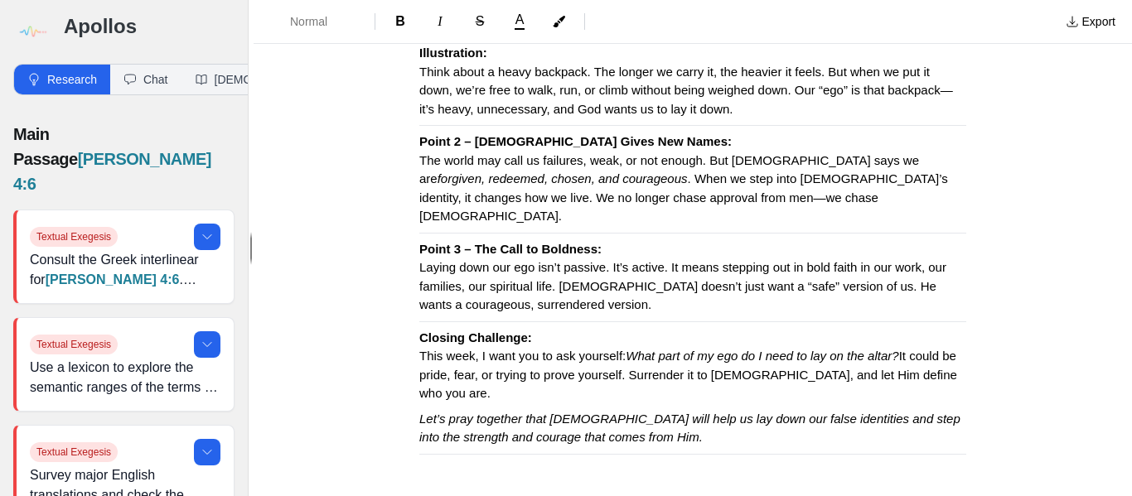
scroll to position [377, 0]
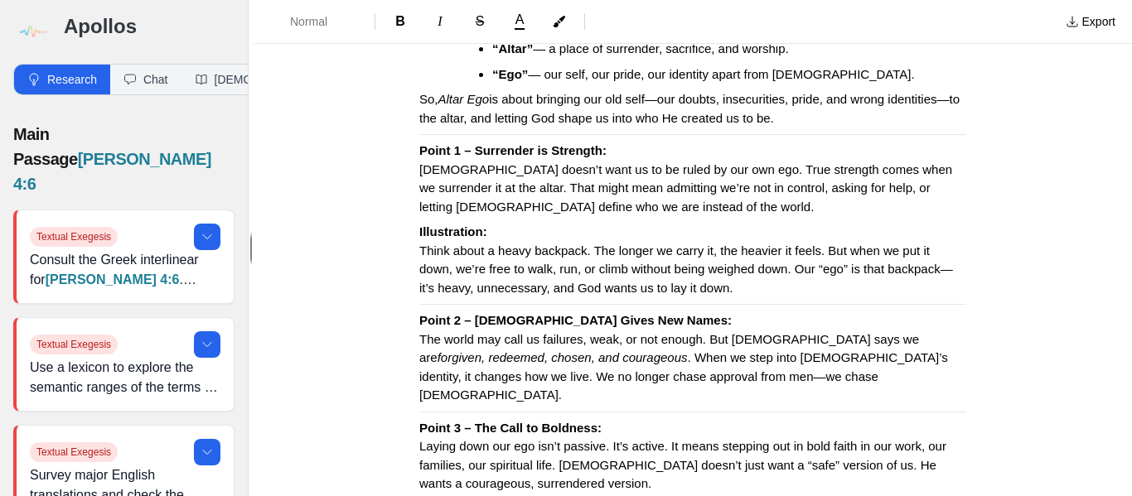
click at [578, 207] on p "Point 1 – Surrender is Strength: [DEMOGRAPHIC_DATA] doesn’t want us to be ruled…" at bounding box center [692, 179] width 547 height 75
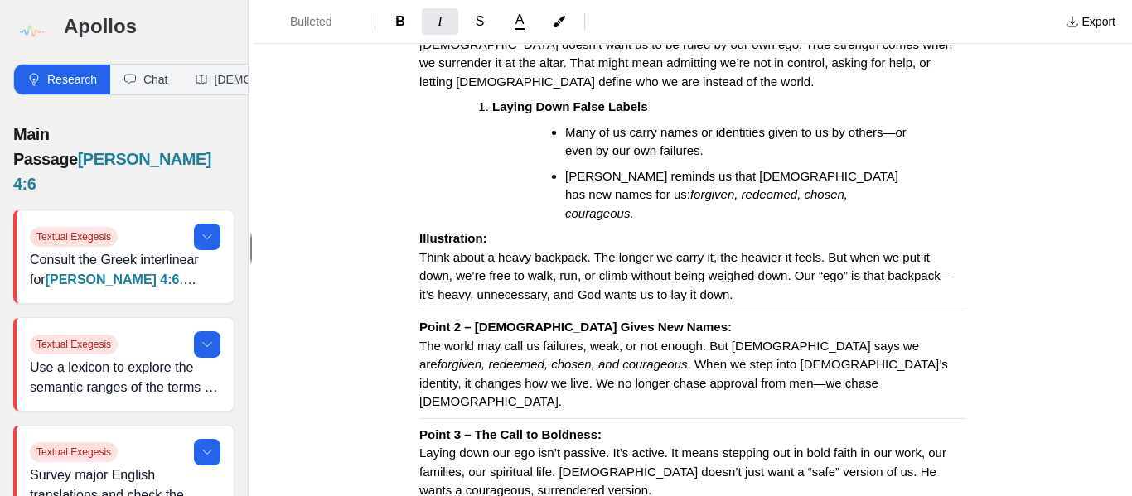
scroll to position [543, 0]
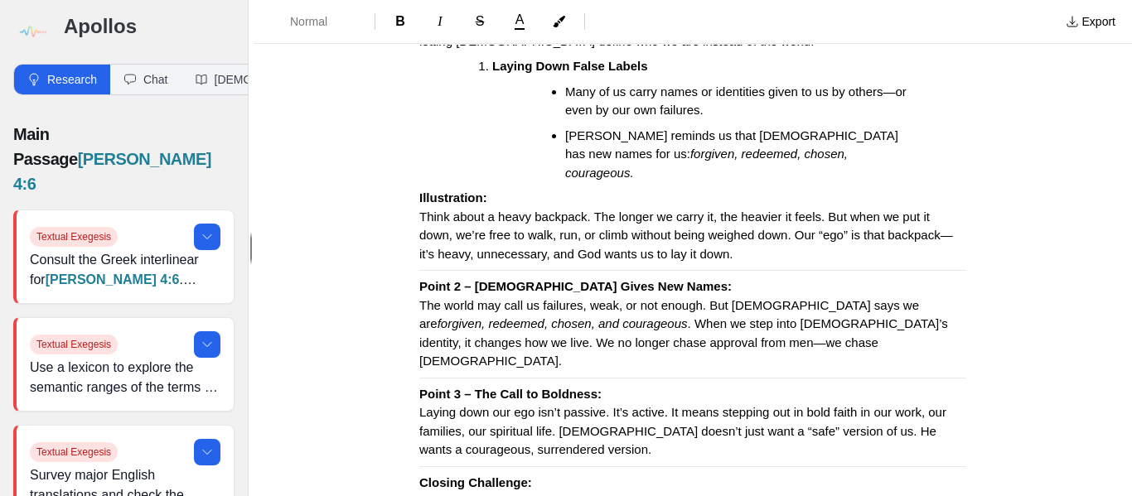
click at [666, 317] on p "Point 2 – [DEMOGRAPHIC_DATA] Gives New Names: The world may call us failures, w…" at bounding box center [692, 325] width 547 height 94
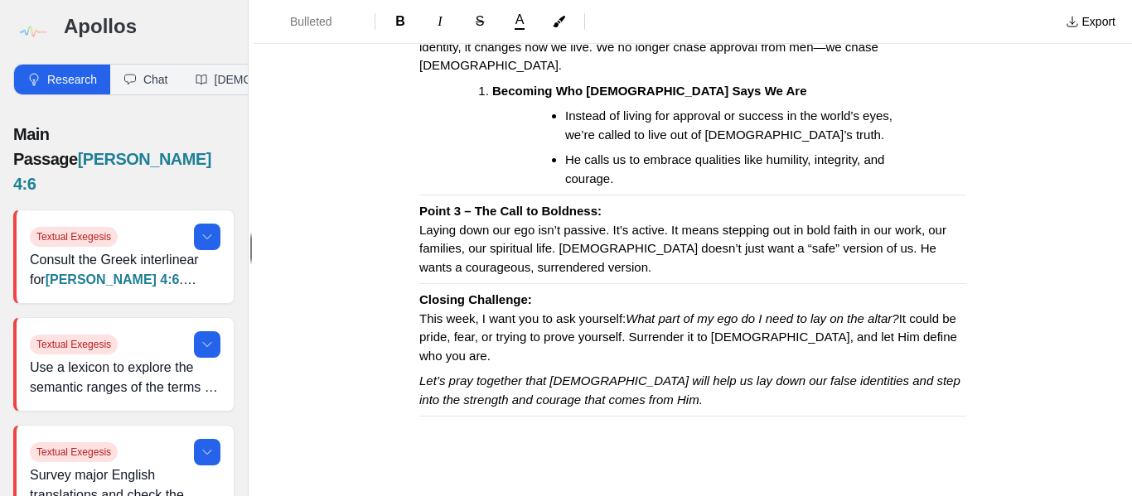
scroll to position [852, 0]
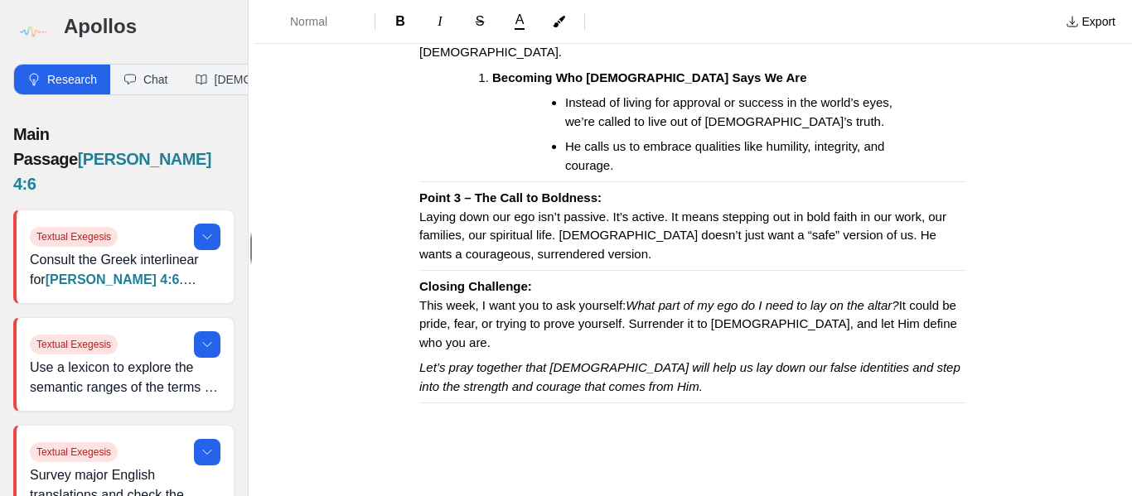
click at [546, 222] on p "Point 3 – The Call to Boldness: Laying down our ego isn’t passive. It’s active.…" at bounding box center [692, 226] width 547 height 75
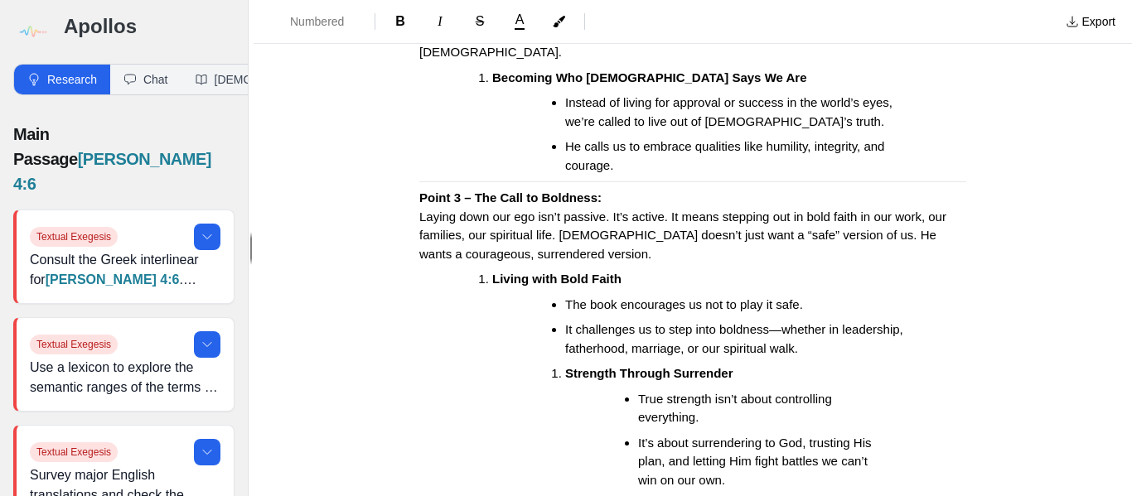
scroll to position [858, 0]
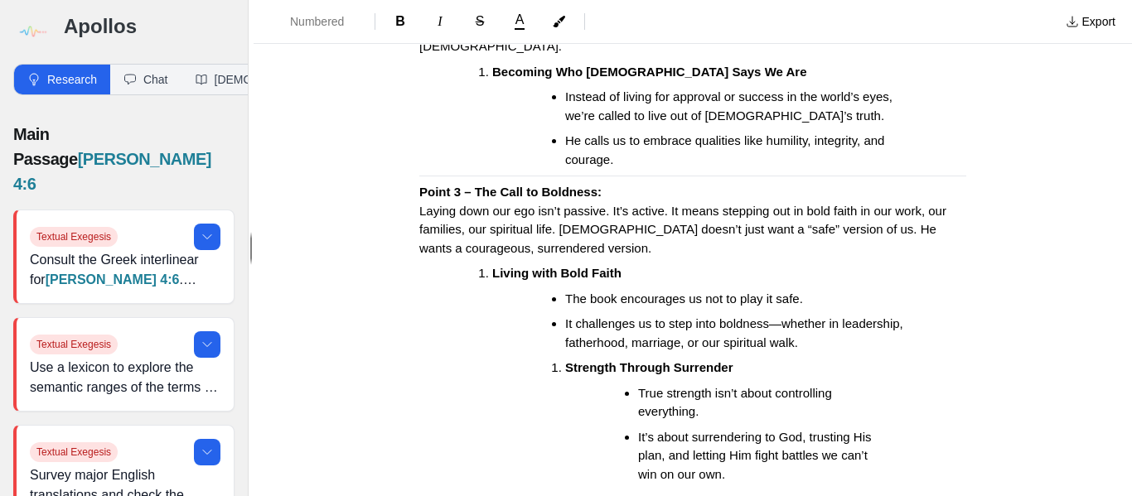
click at [538, 359] on ol "Strength Through Surrender True strength isn’t about controlling everything. It…" at bounding box center [723, 421] width 434 height 125
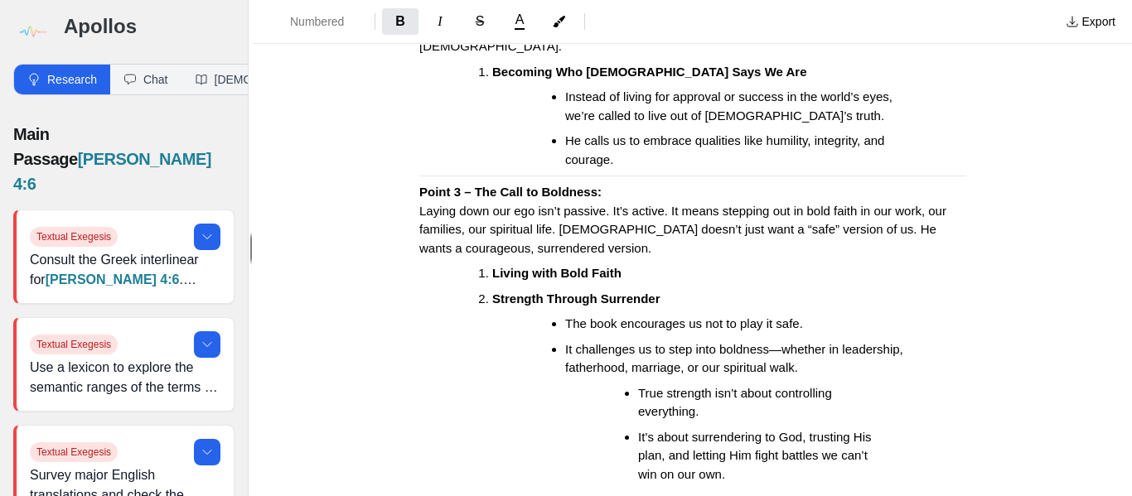
click at [644, 264] on li "Living with Bold Faith" at bounding box center [715, 273] width 447 height 19
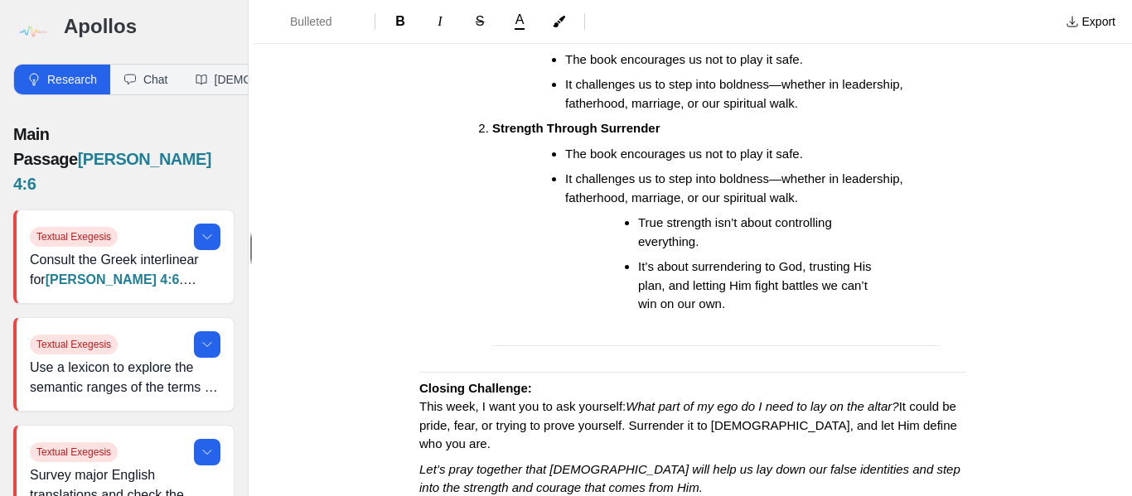
scroll to position [1189, 0]
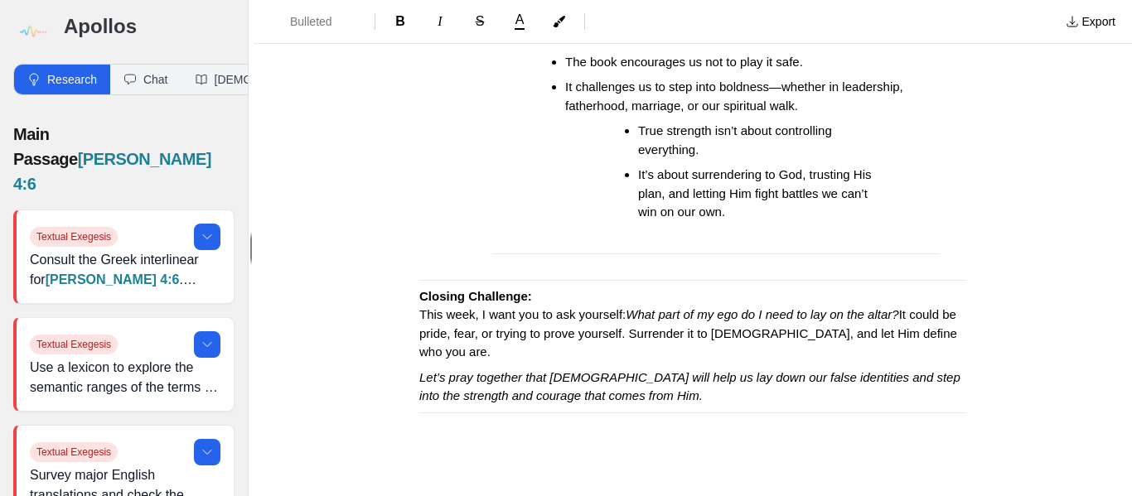
click at [738, 173] on li "It’s about surrendering to God, trusting His plan, and letting Him fight battle…" at bounding box center [762, 194] width 249 height 56
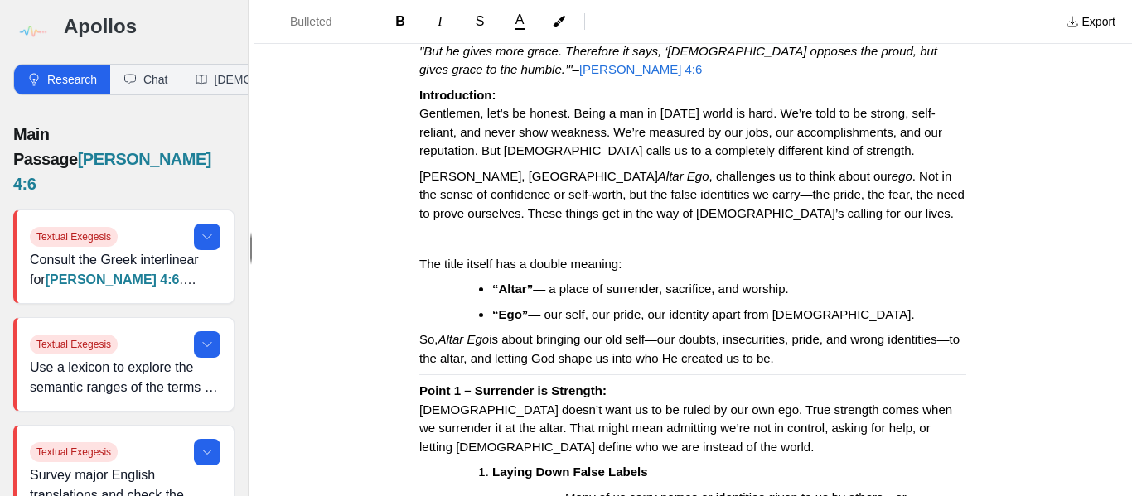
scroll to position [166, 0]
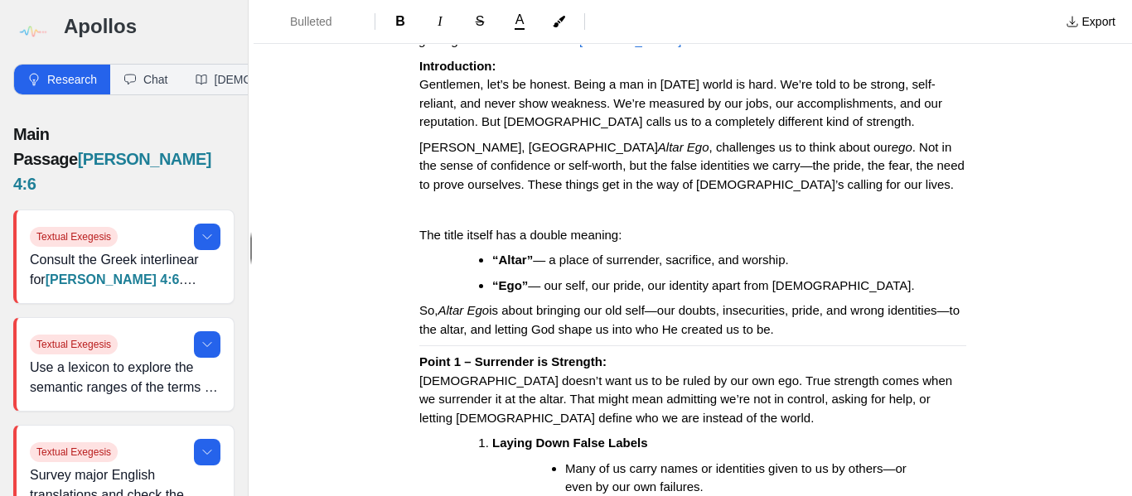
click at [876, 328] on p "So, Altar Ego is about bringing our old self—our doubts, insecurities, pride, a…" at bounding box center [692, 320] width 547 height 37
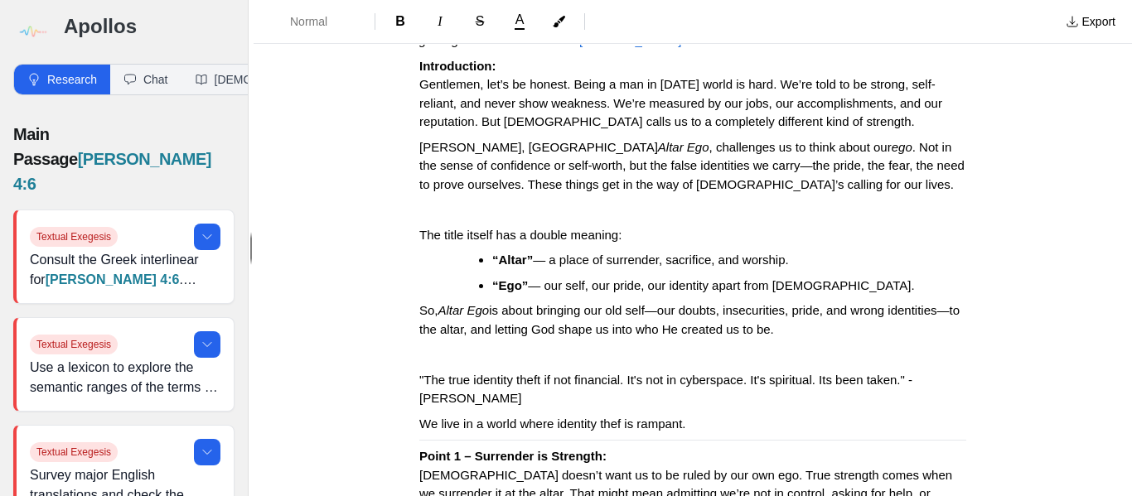
click at [617, 421] on span "We live in a world where identity thef is rampant." at bounding box center [552, 424] width 267 height 14
click at [701, 423] on p "We live in a world where identity theft is rampant." at bounding box center [692, 424] width 547 height 19
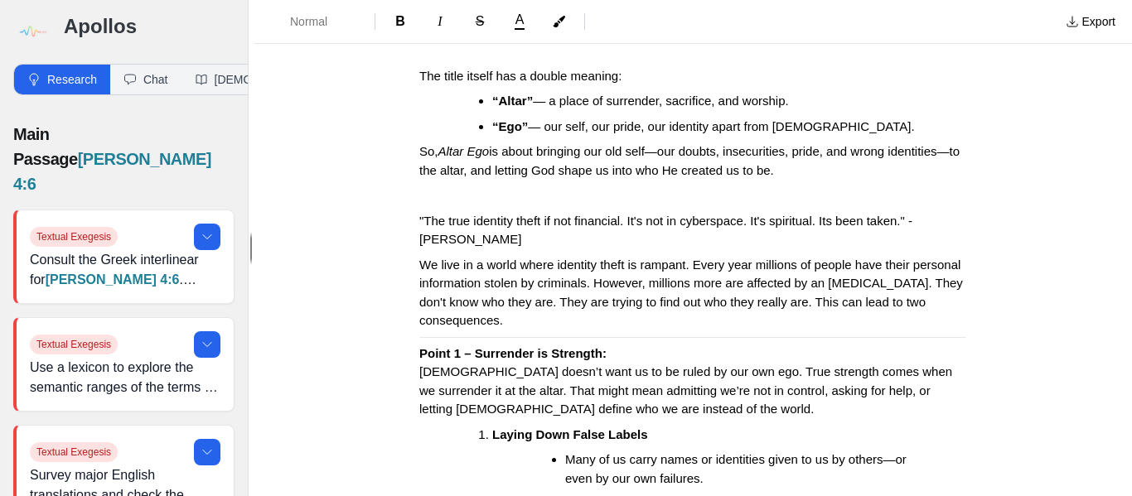
scroll to position [331, 0]
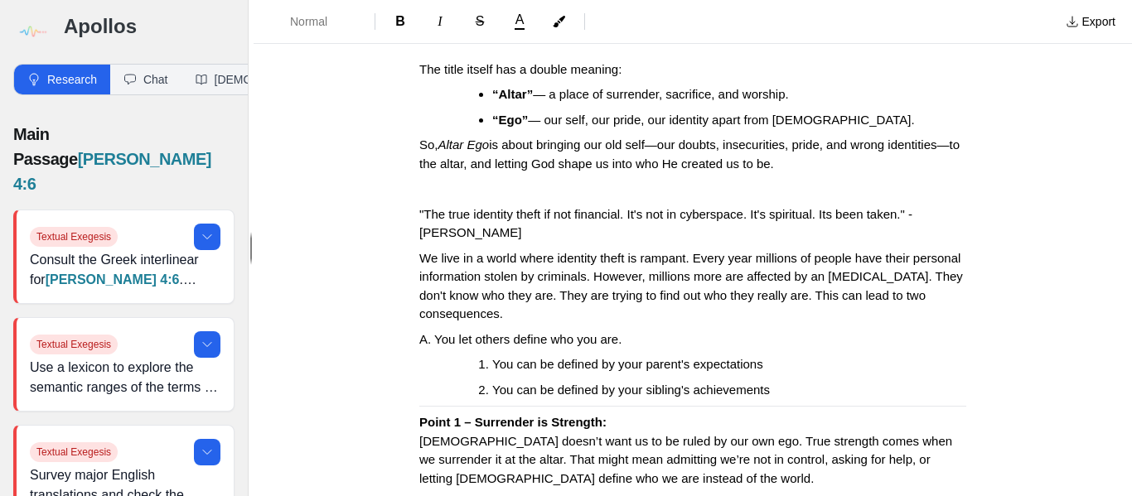
click at [768, 389] on li "You can be defined by your sibling's achievements" at bounding box center [715, 390] width 447 height 19
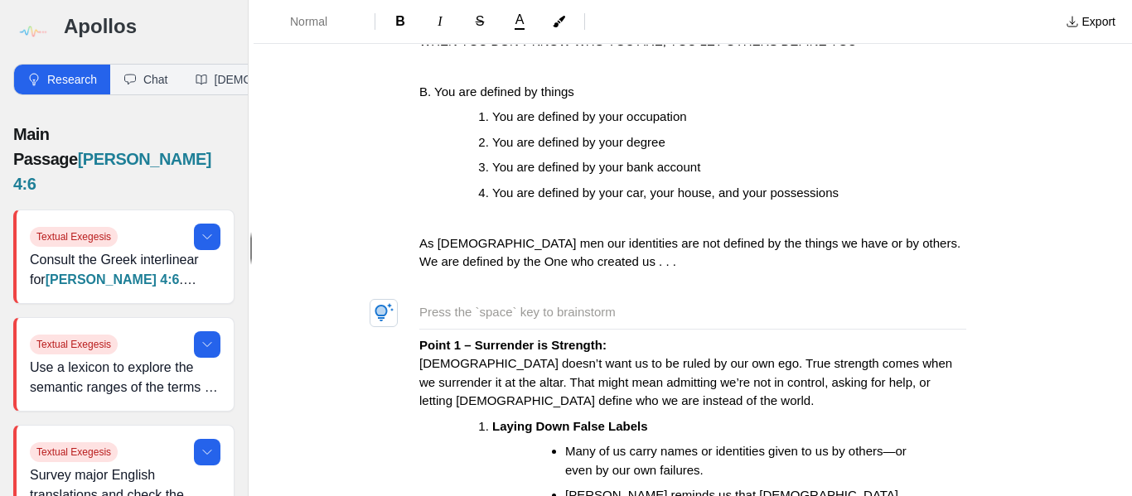
scroll to position [854, 0]
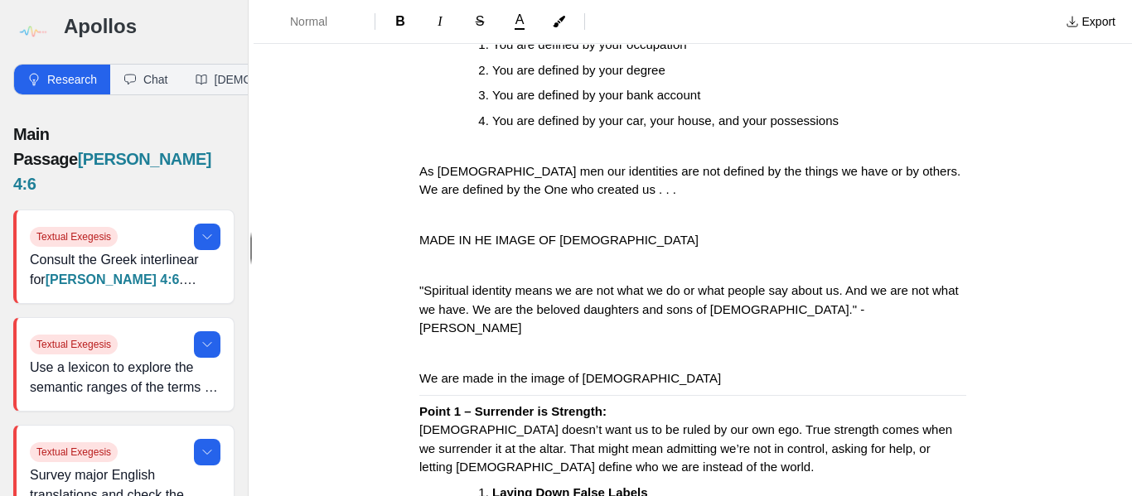
click at [660, 370] on p "A. We are made in the image of [DEMOGRAPHIC_DATA]" at bounding box center [692, 379] width 547 height 19
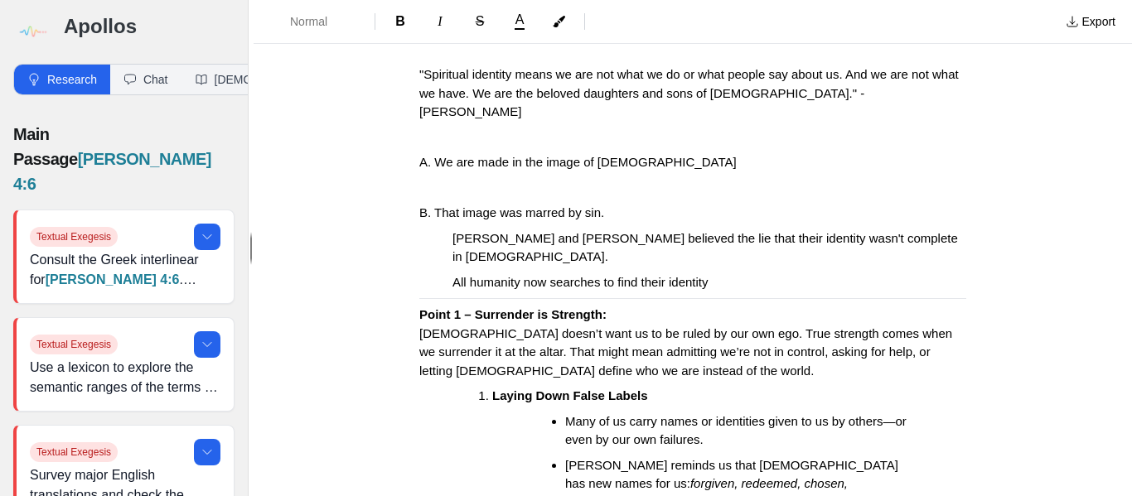
scroll to position [1102, 0]
